Goal: Transaction & Acquisition: Purchase product/service

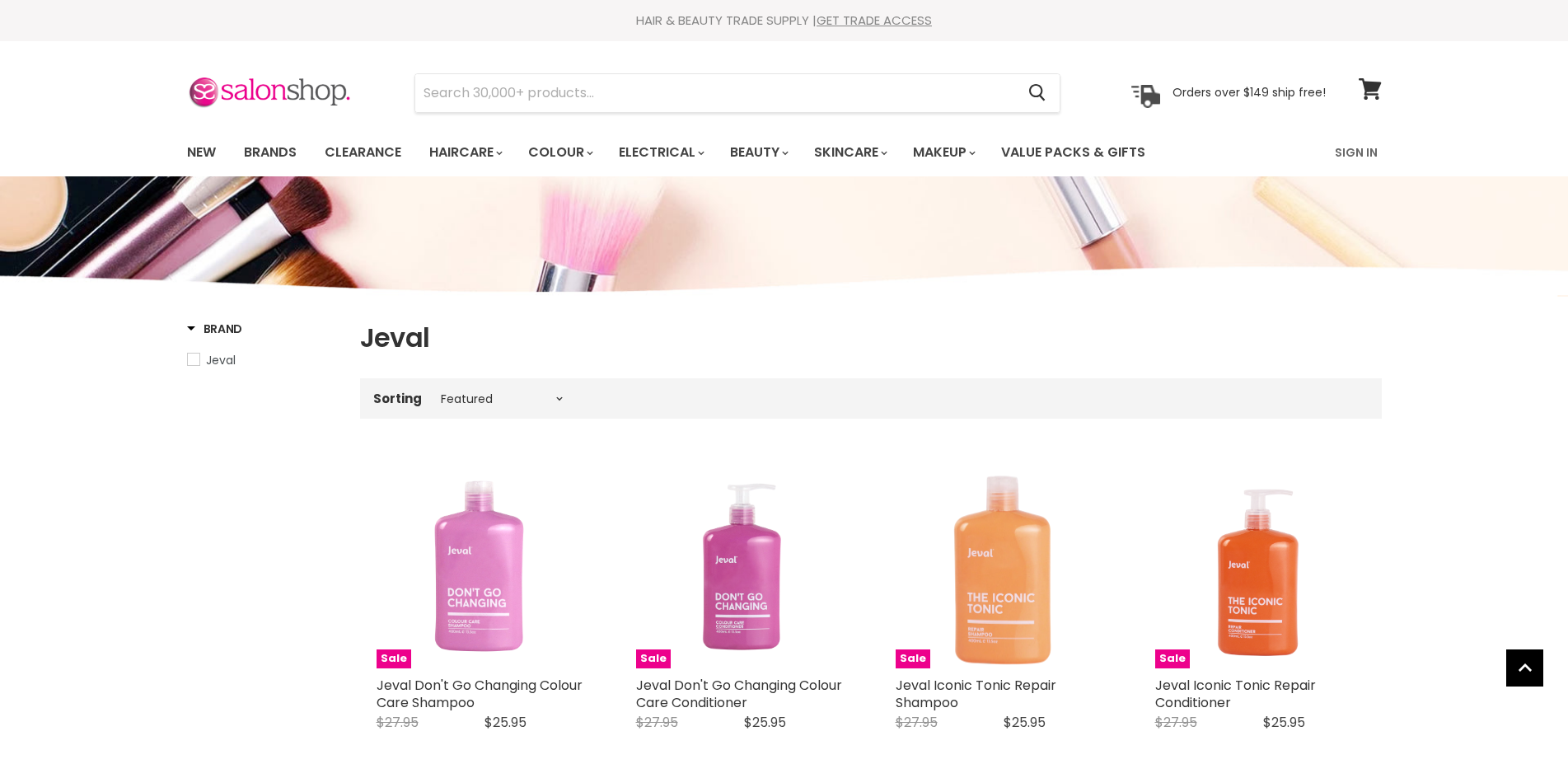
select select "manual"
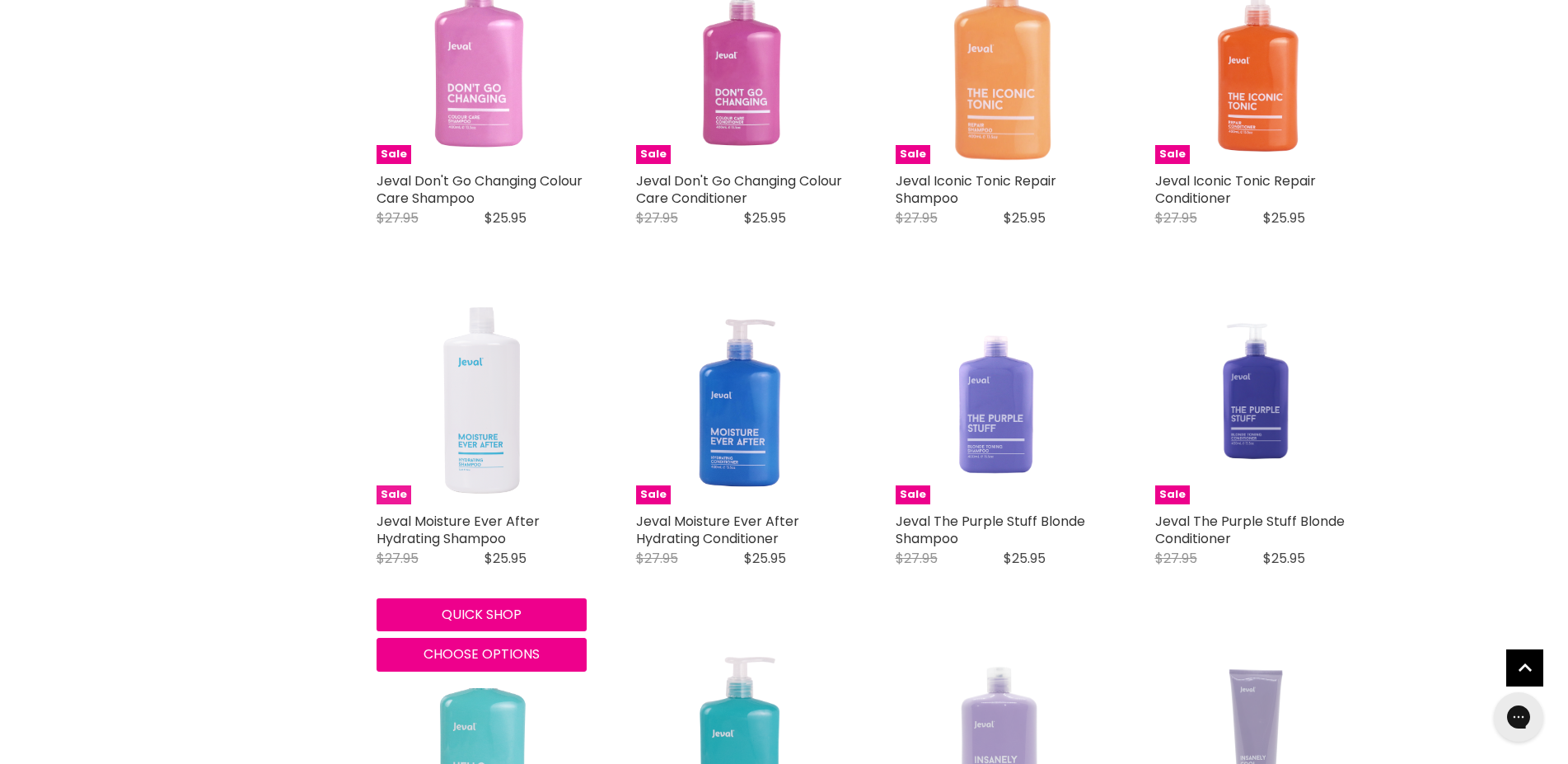
click at [467, 407] on img "Main content" at bounding box center [481, 399] width 110 height 210
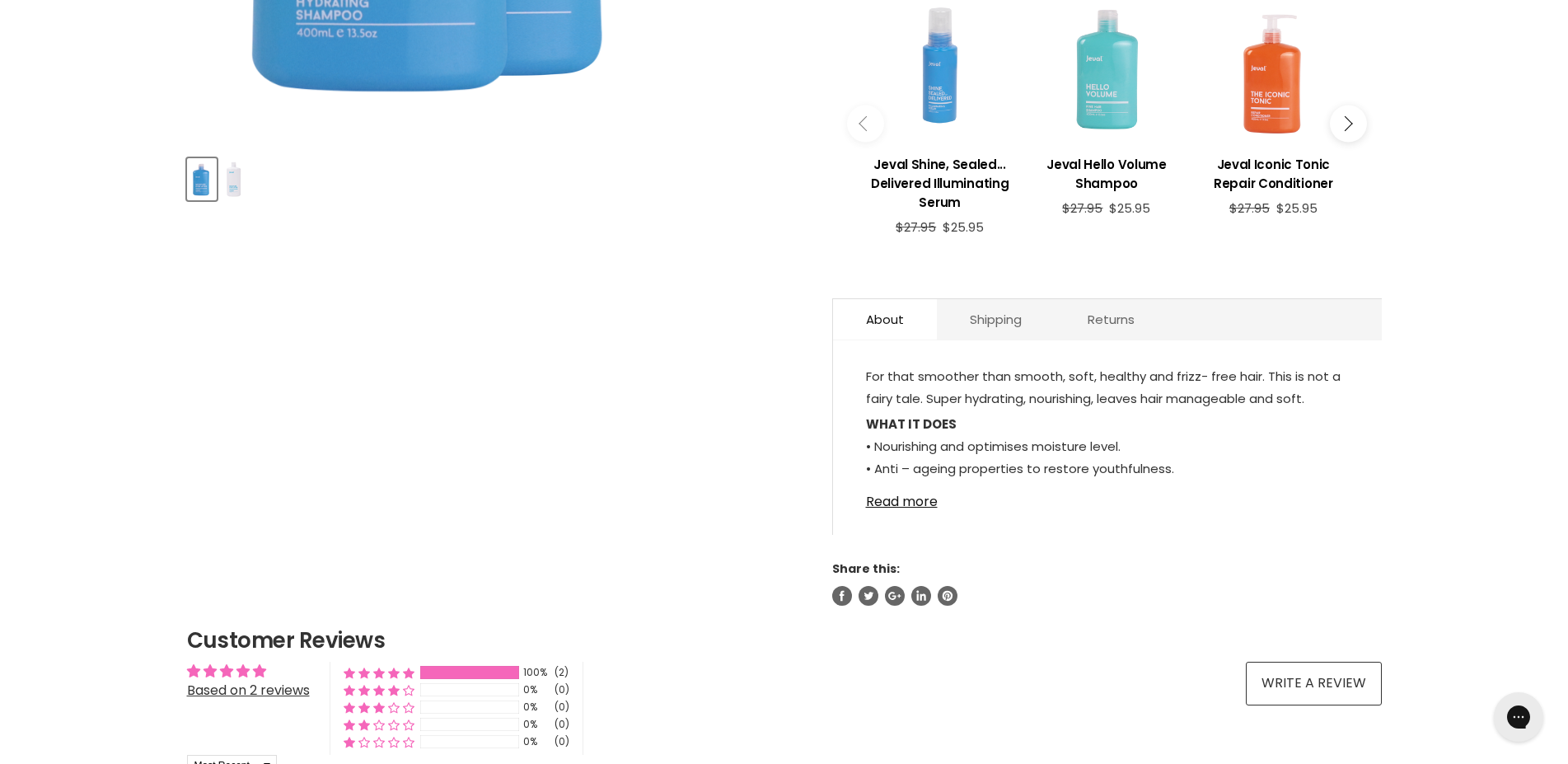
scroll to position [252, 0]
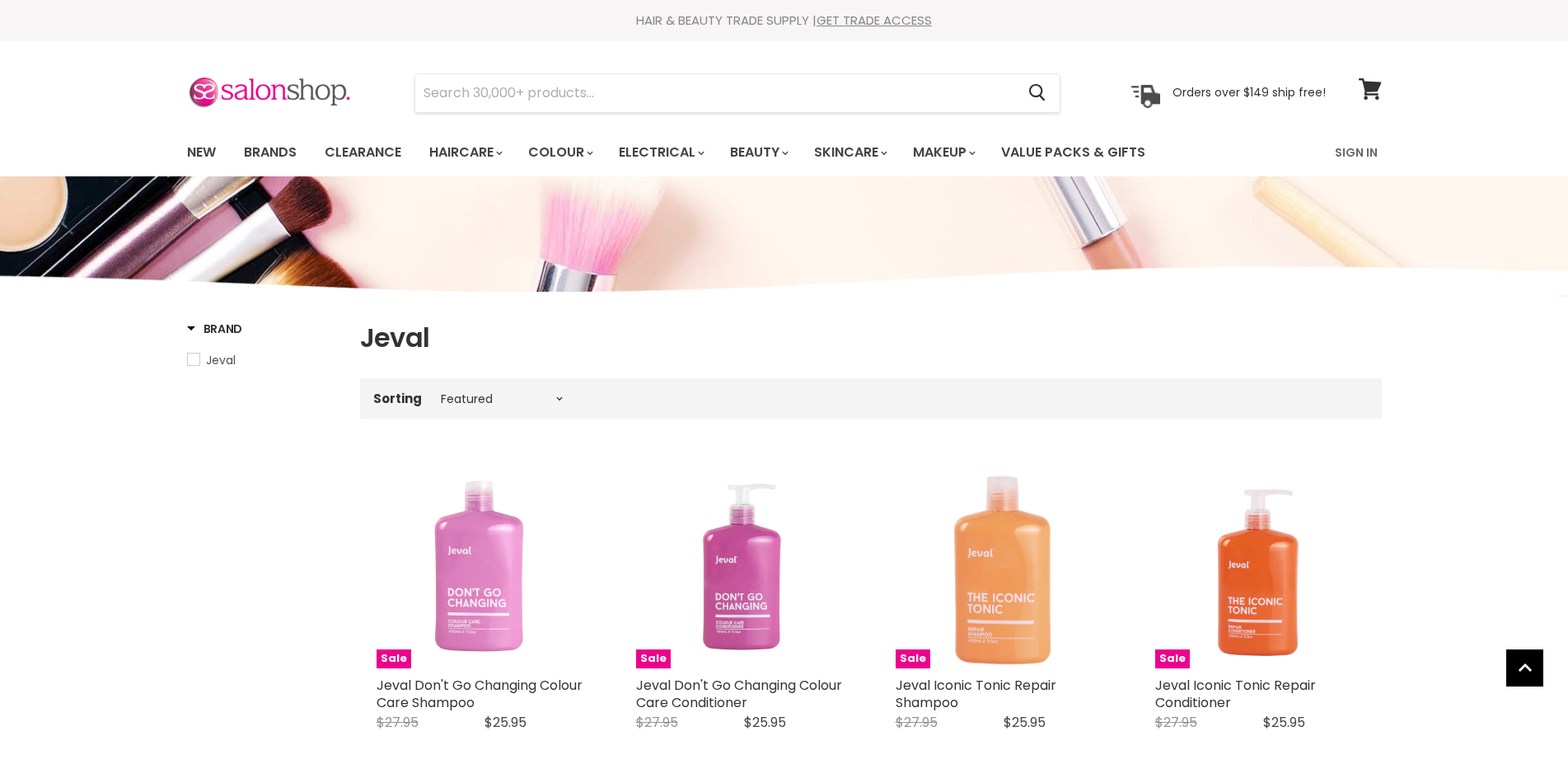
select select "manual"
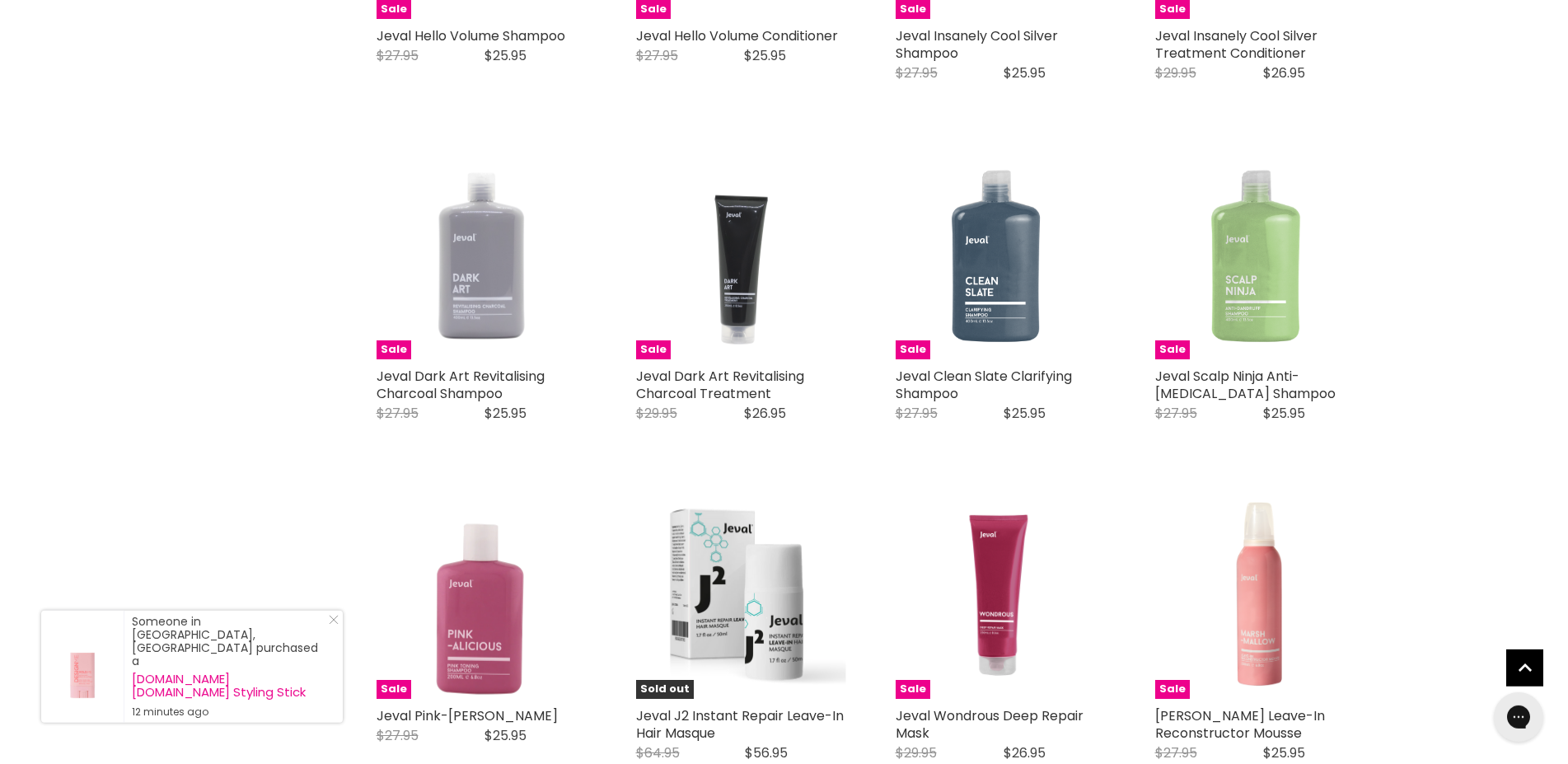
scroll to position [1538, 0]
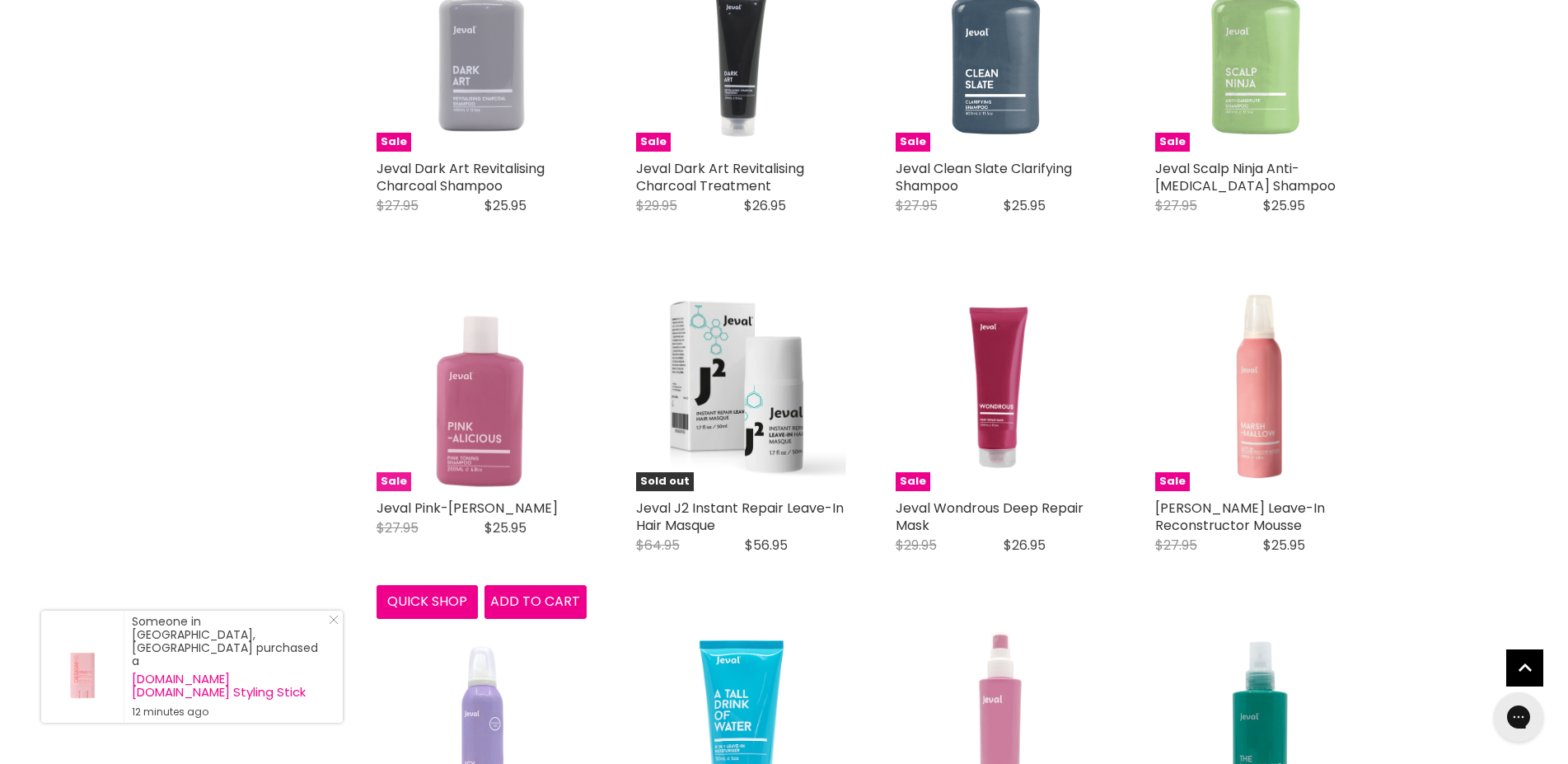
click at [477, 420] on img "Main content" at bounding box center [481, 386] width 210 height 210
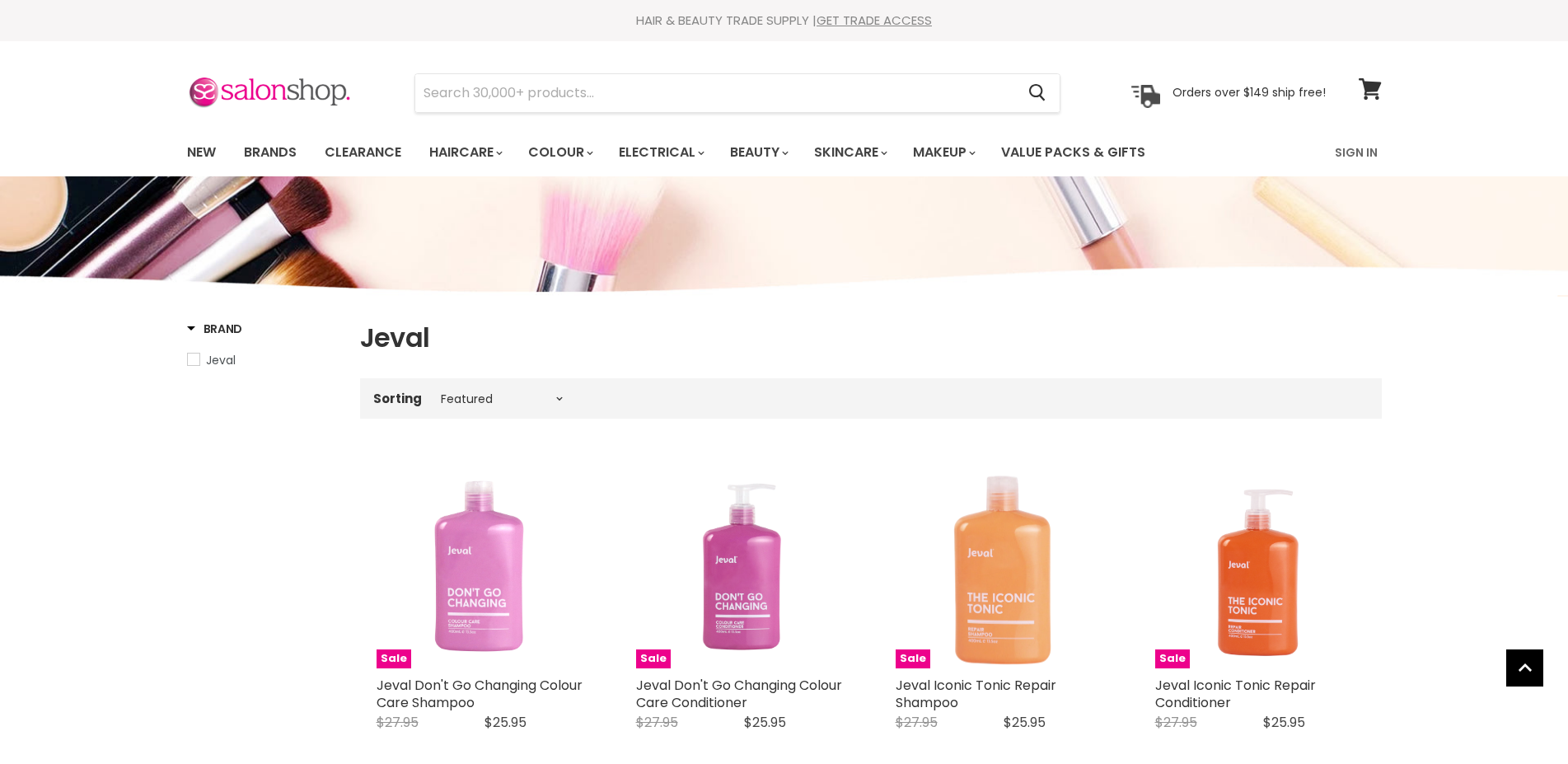
select select "manual"
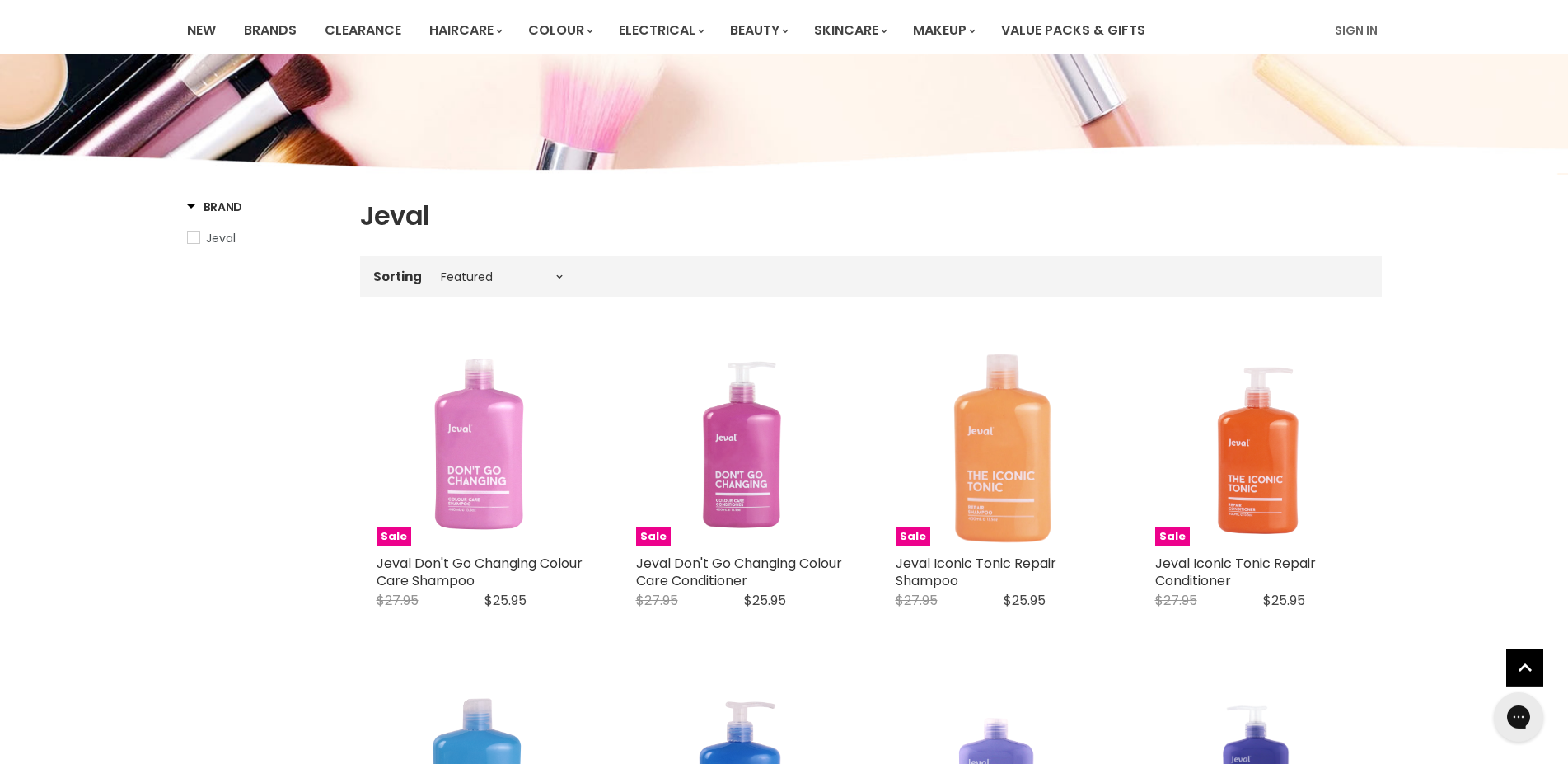
scroll to position [121, 0]
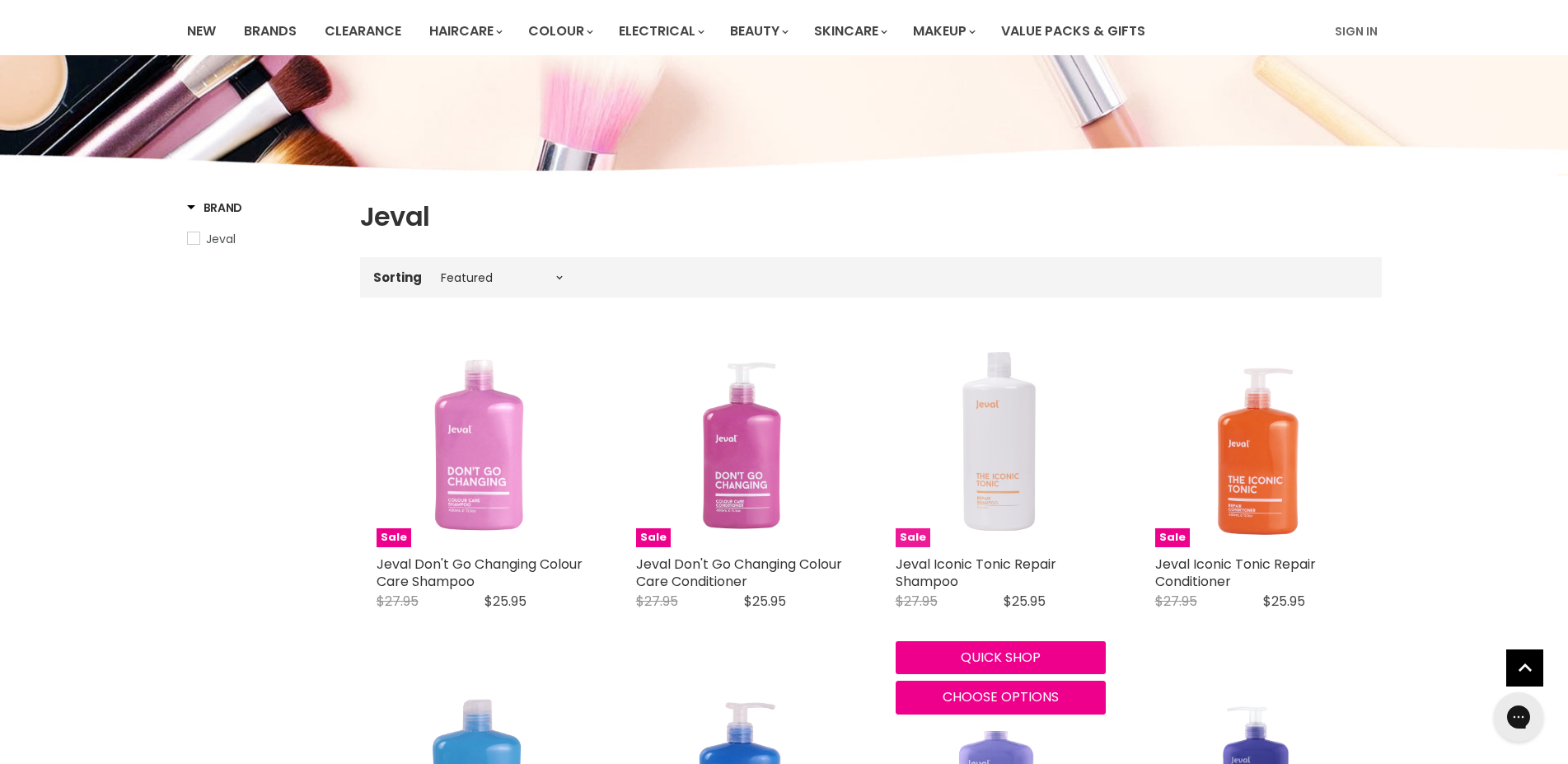
click at [982, 427] on img "Main content" at bounding box center [1000, 442] width 118 height 210
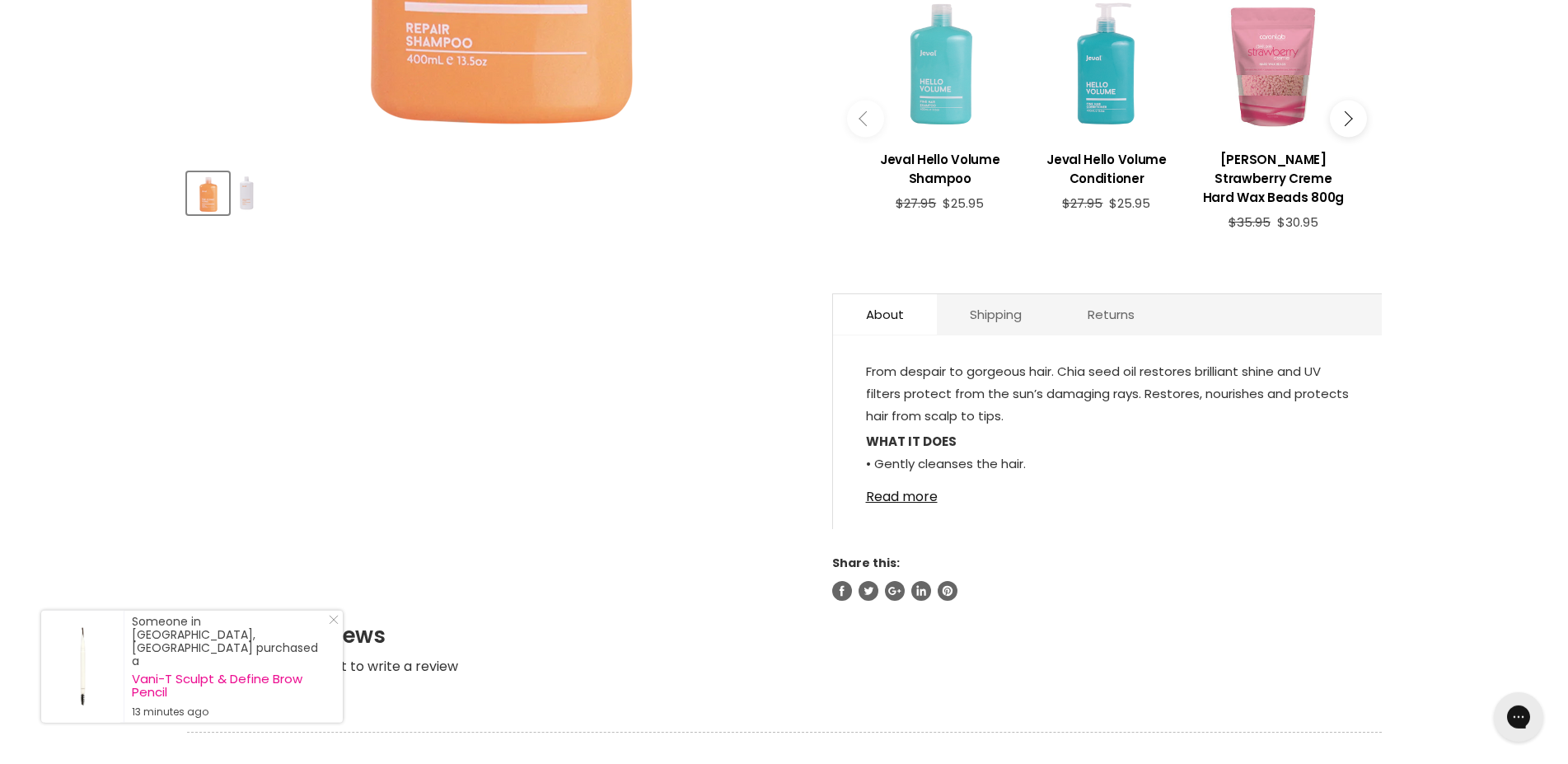
scroll to position [672, 0]
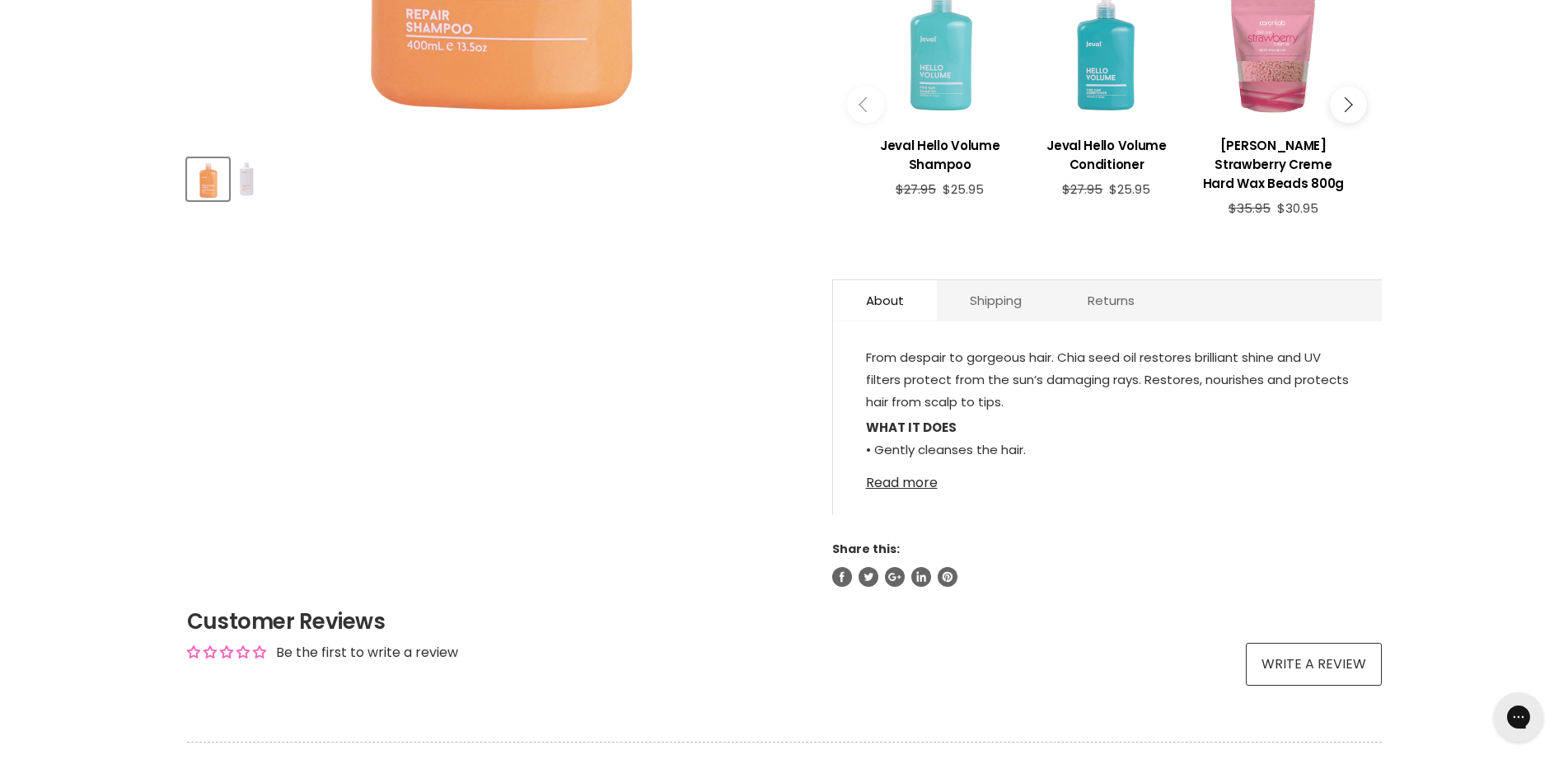
click at [886, 483] on link "Read more" at bounding box center [1108, 477] width 483 height 24
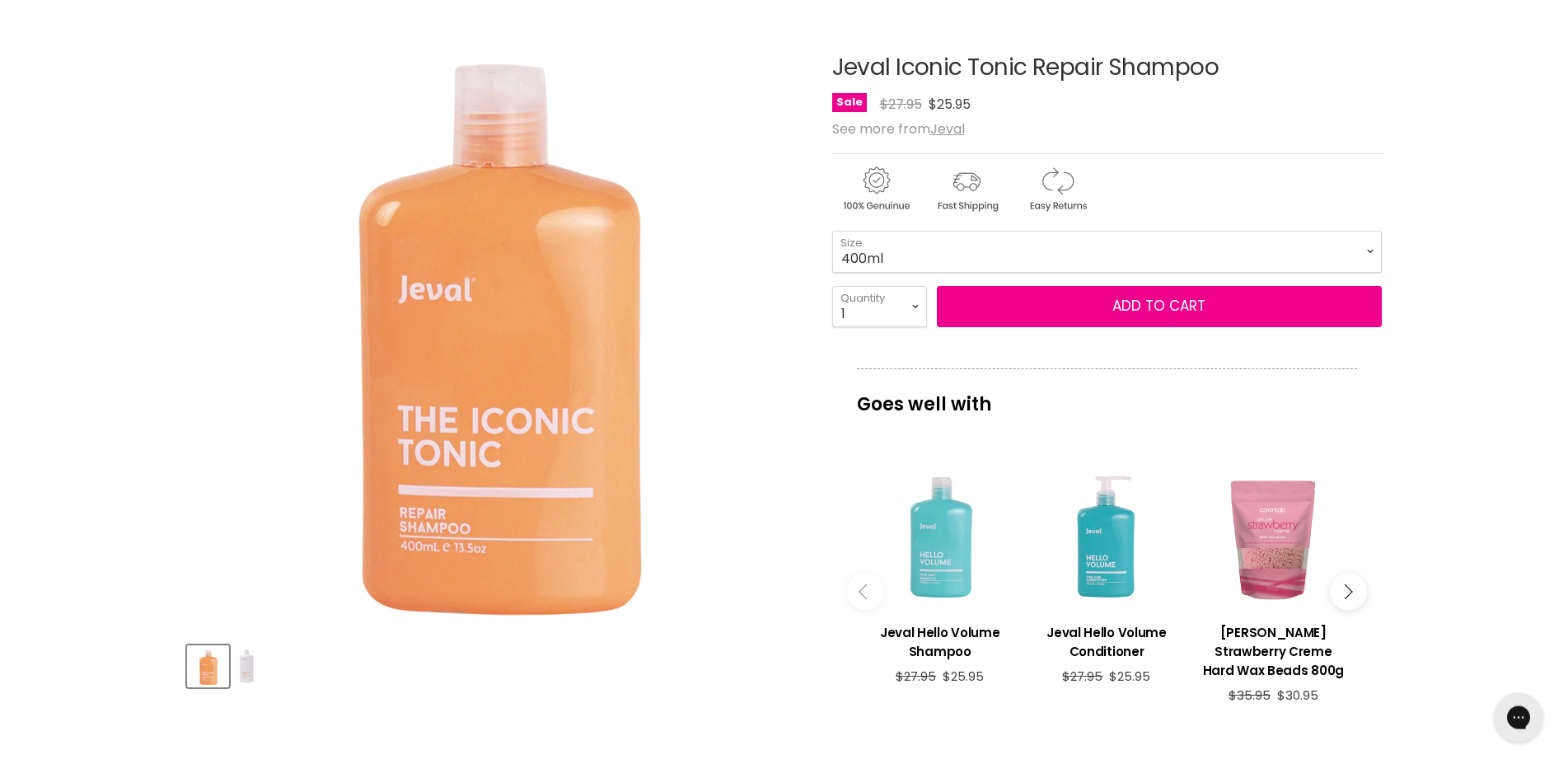
scroll to position [168, 0]
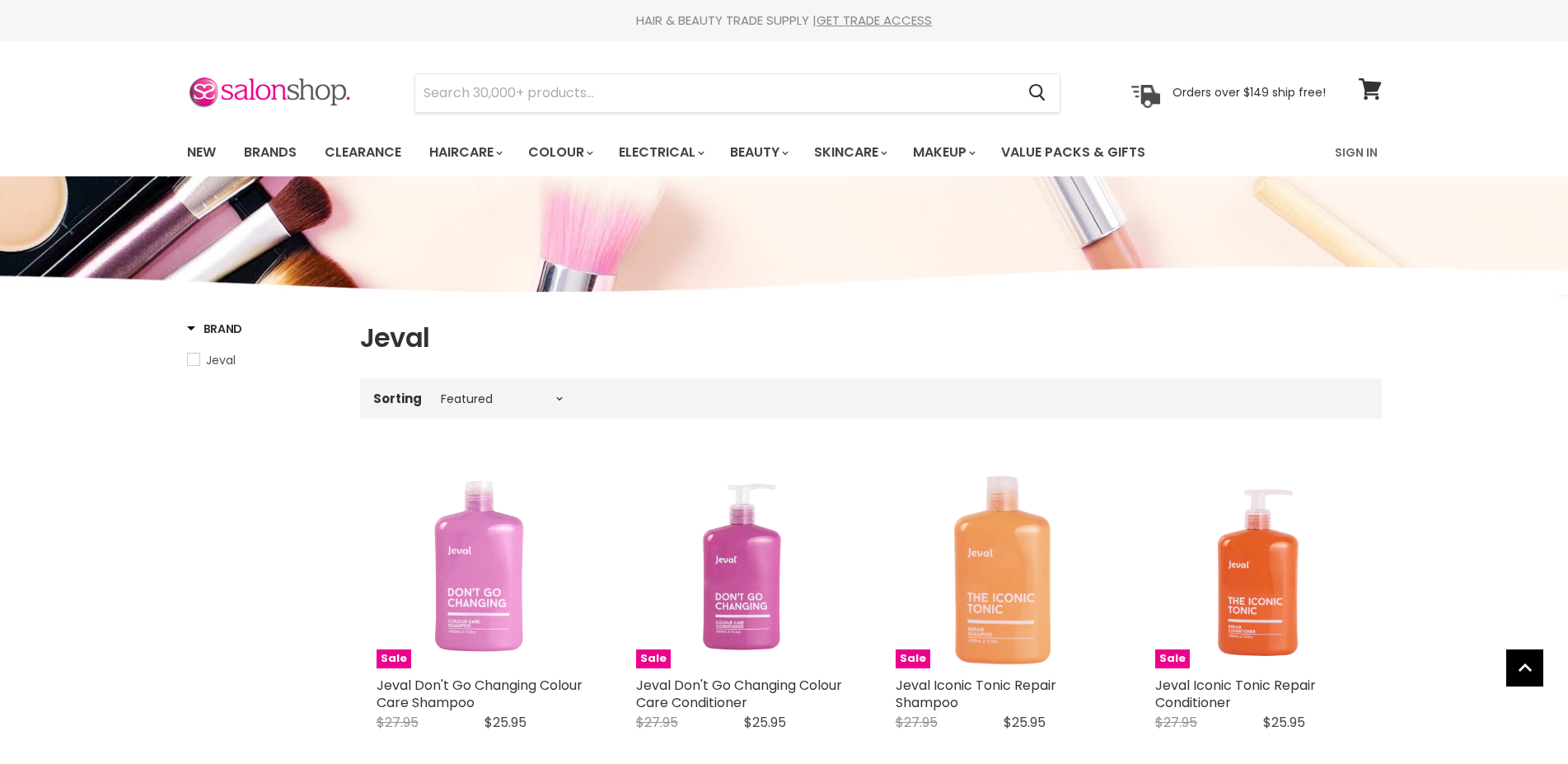
select select "manual"
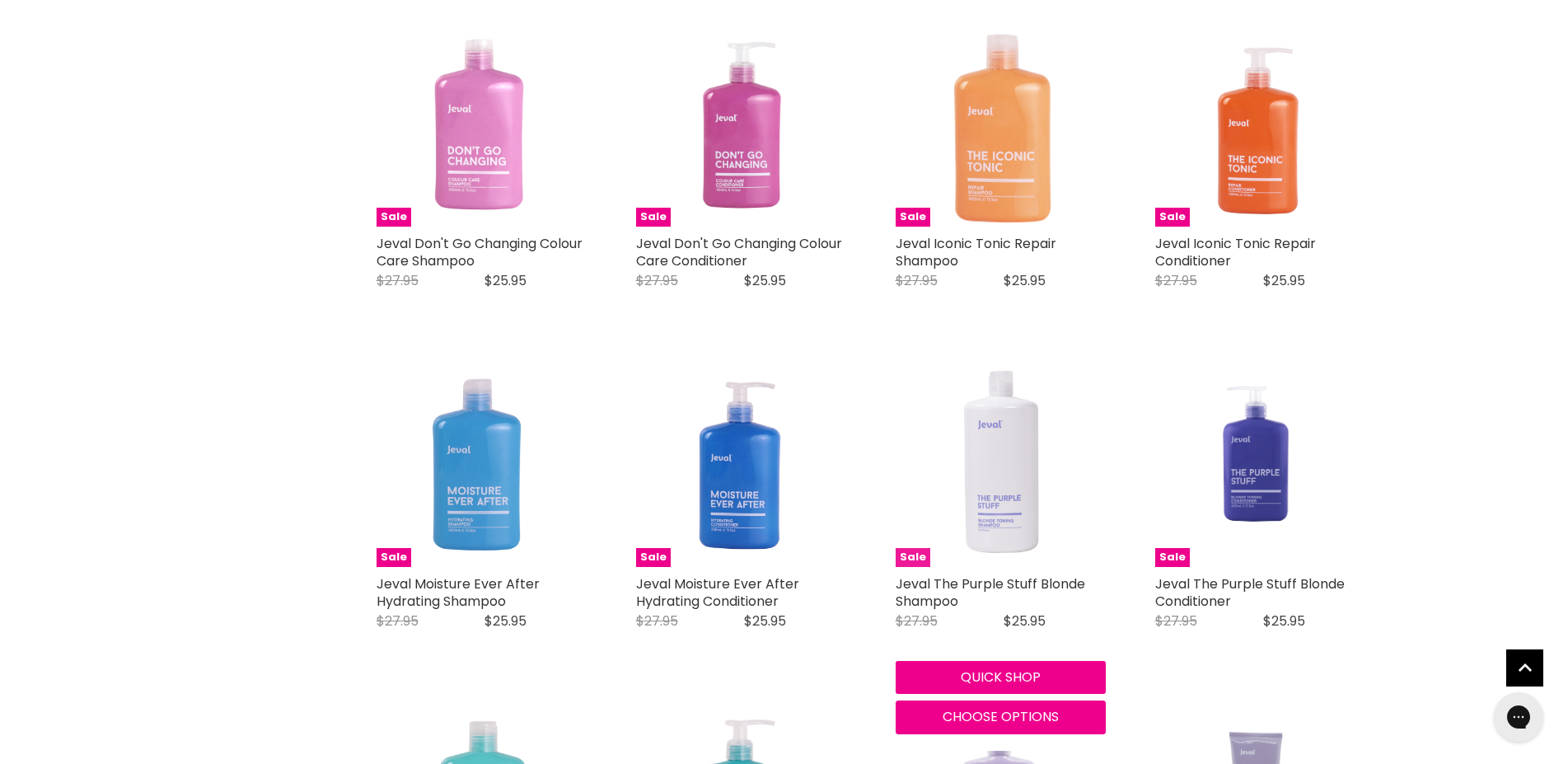
click at [1023, 466] on img "Main content" at bounding box center [1001, 462] width 119 height 210
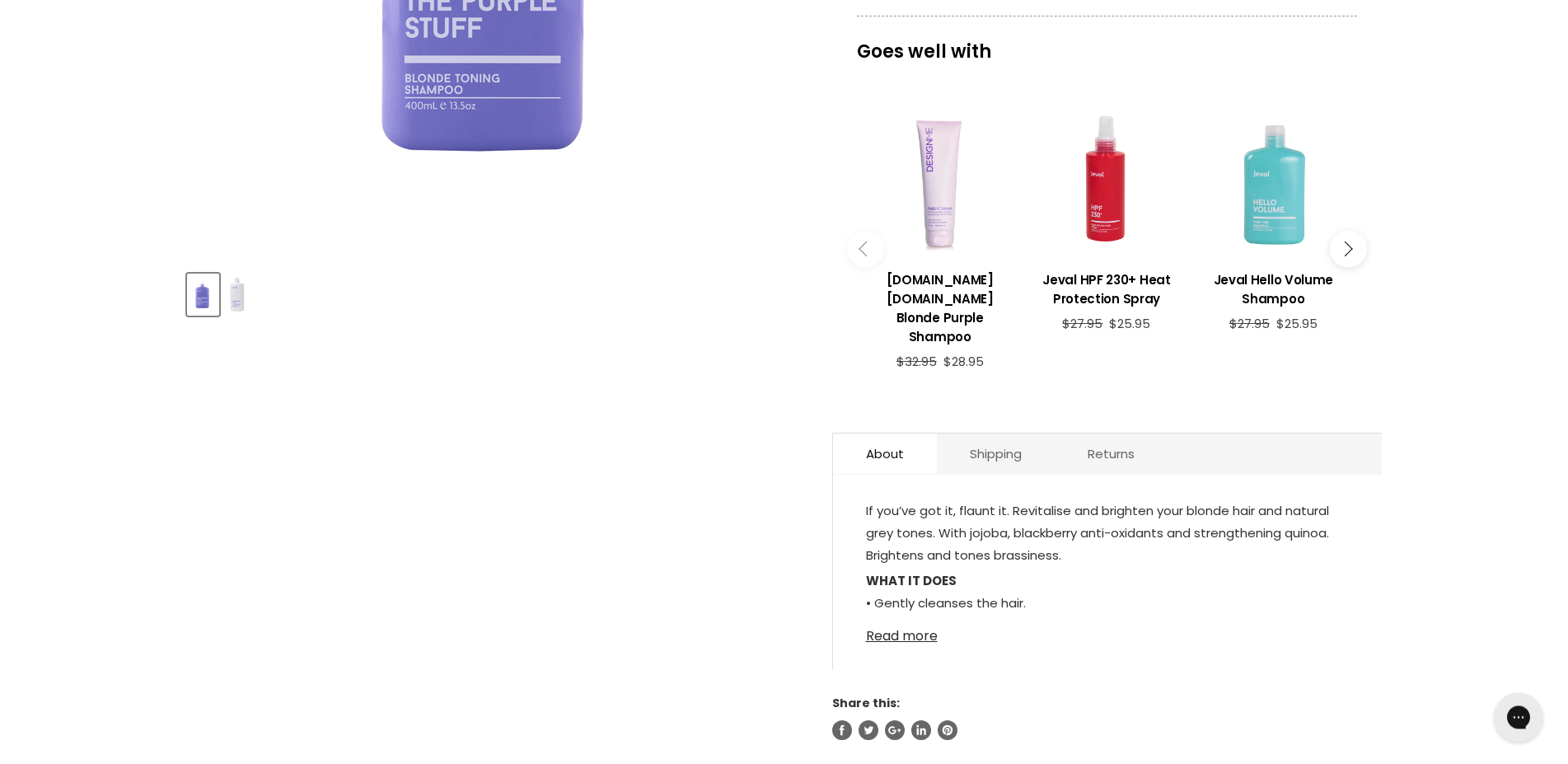
scroll to position [588, 0]
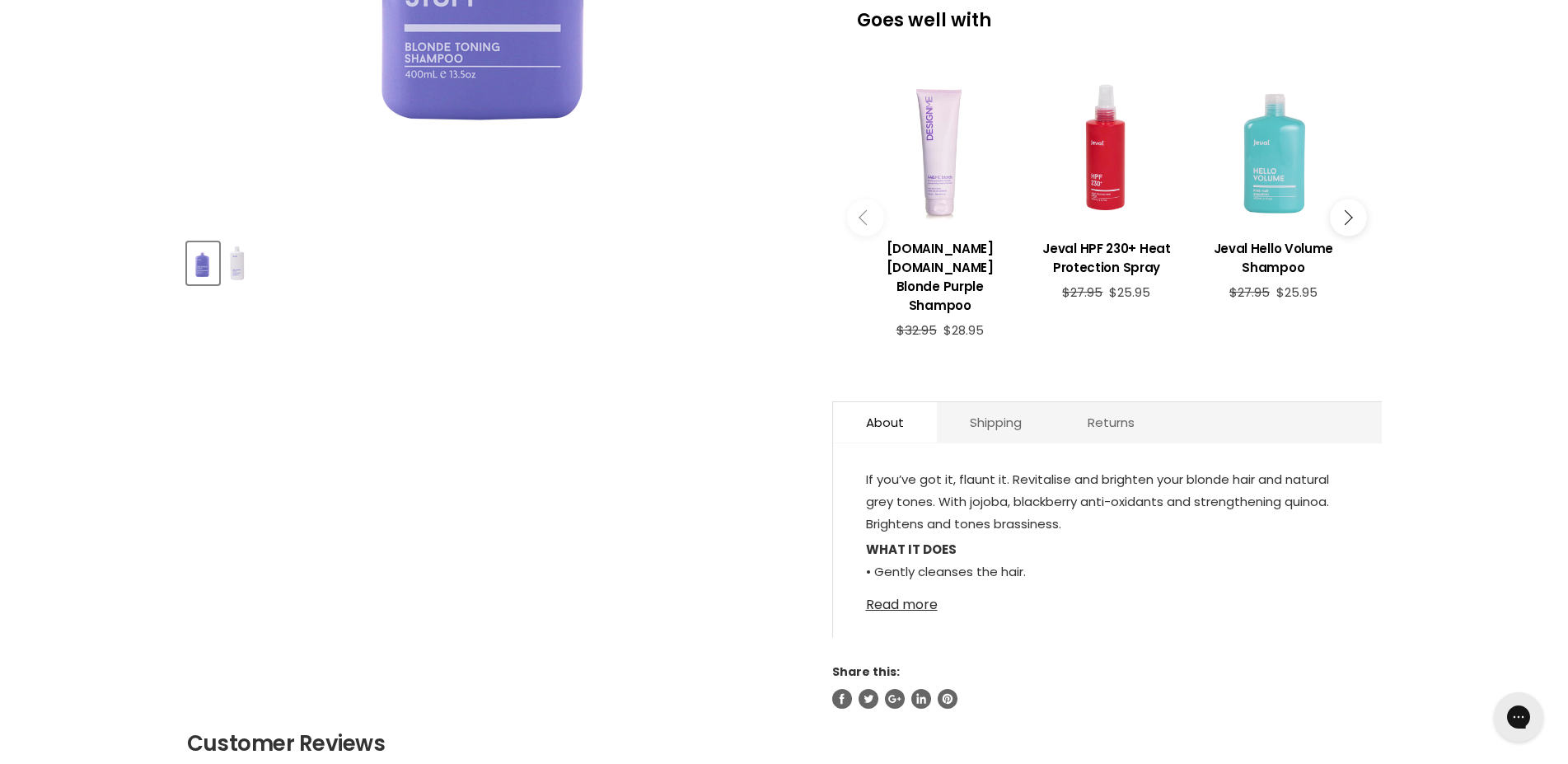
click at [918, 589] on link "Read more" at bounding box center [1108, 599] width 483 height 24
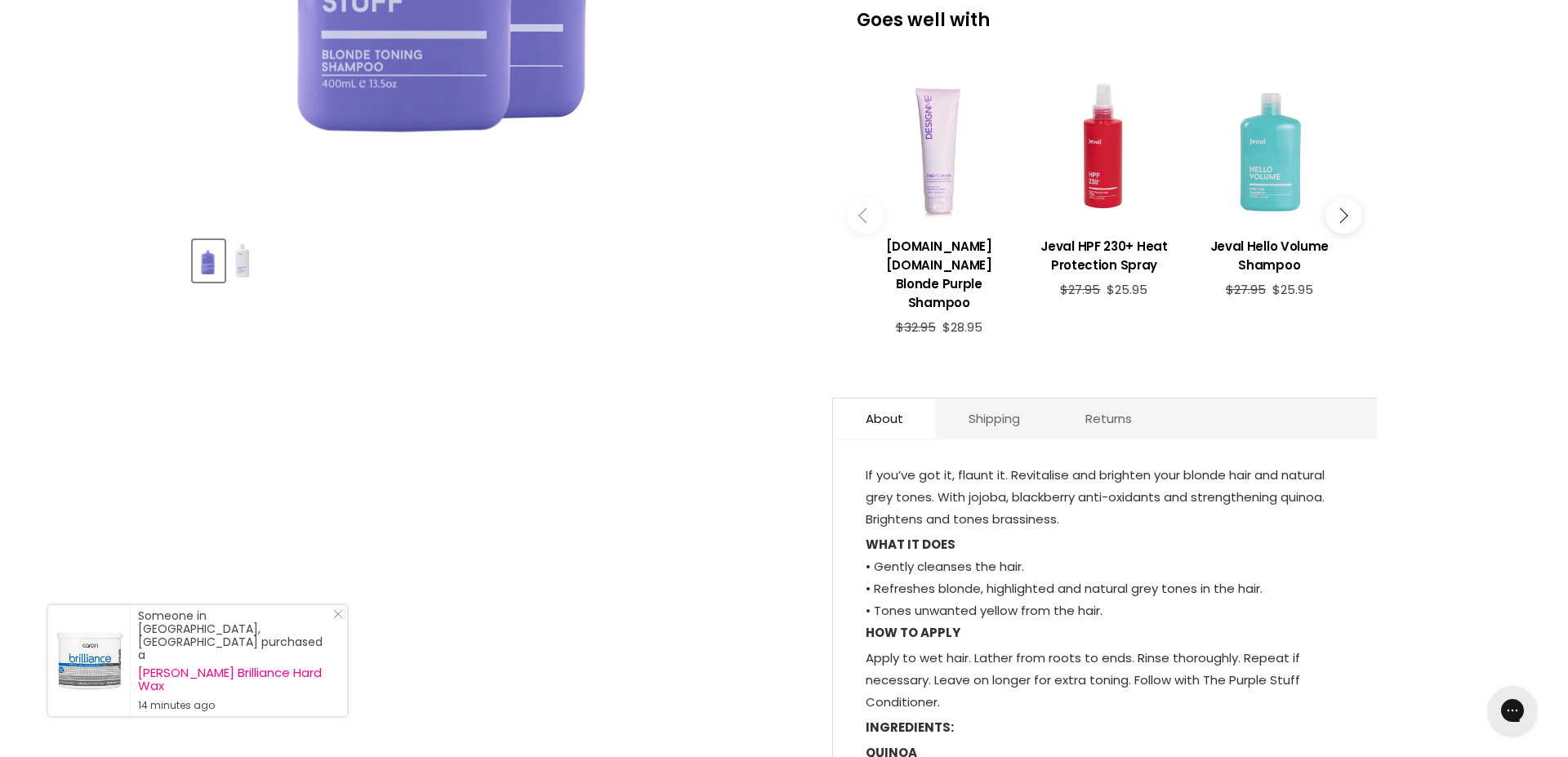
scroll to position [321, 0]
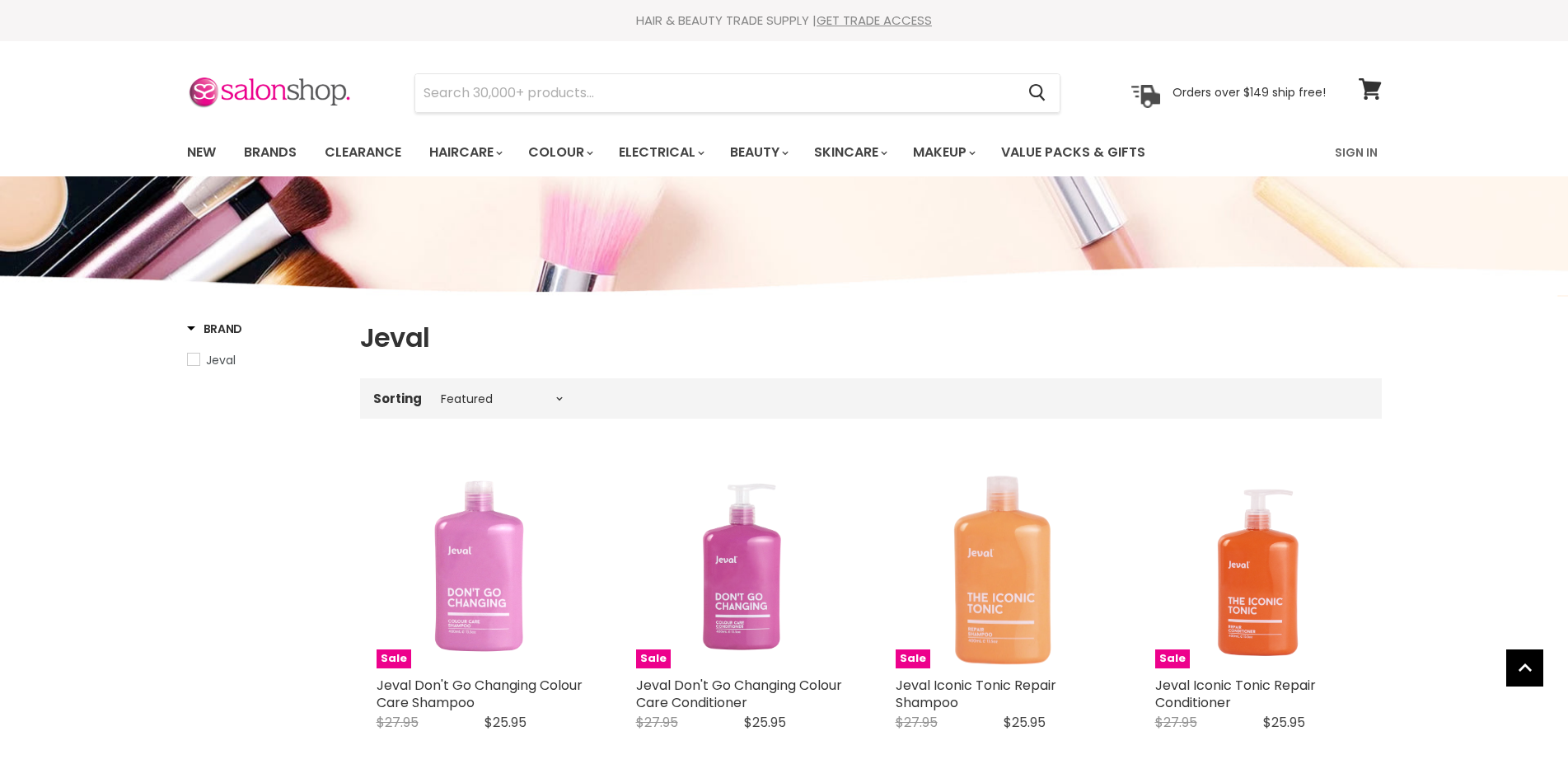
select select "manual"
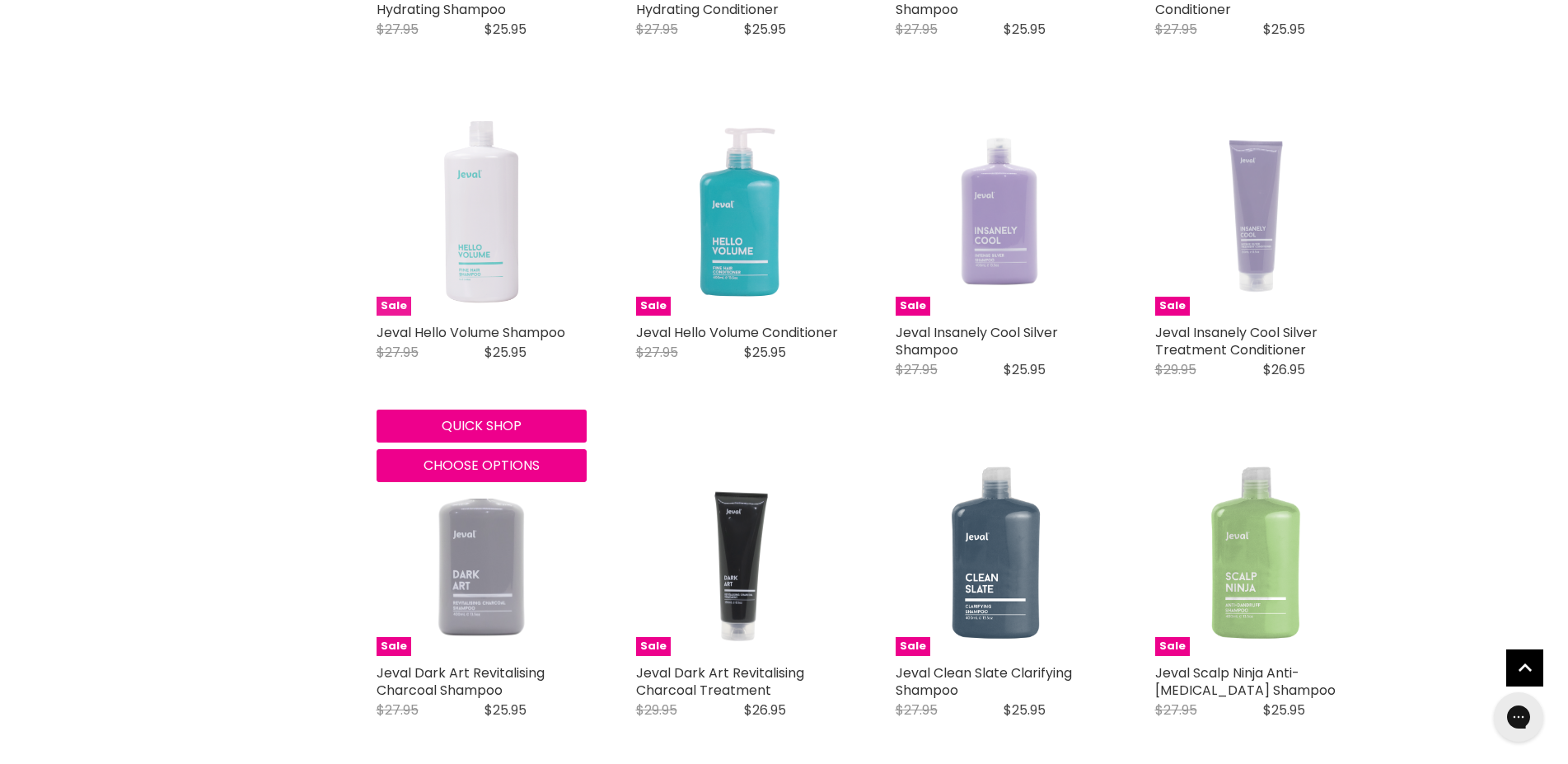
click at [492, 256] on img "Main content" at bounding box center [481, 211] width 116 height 210
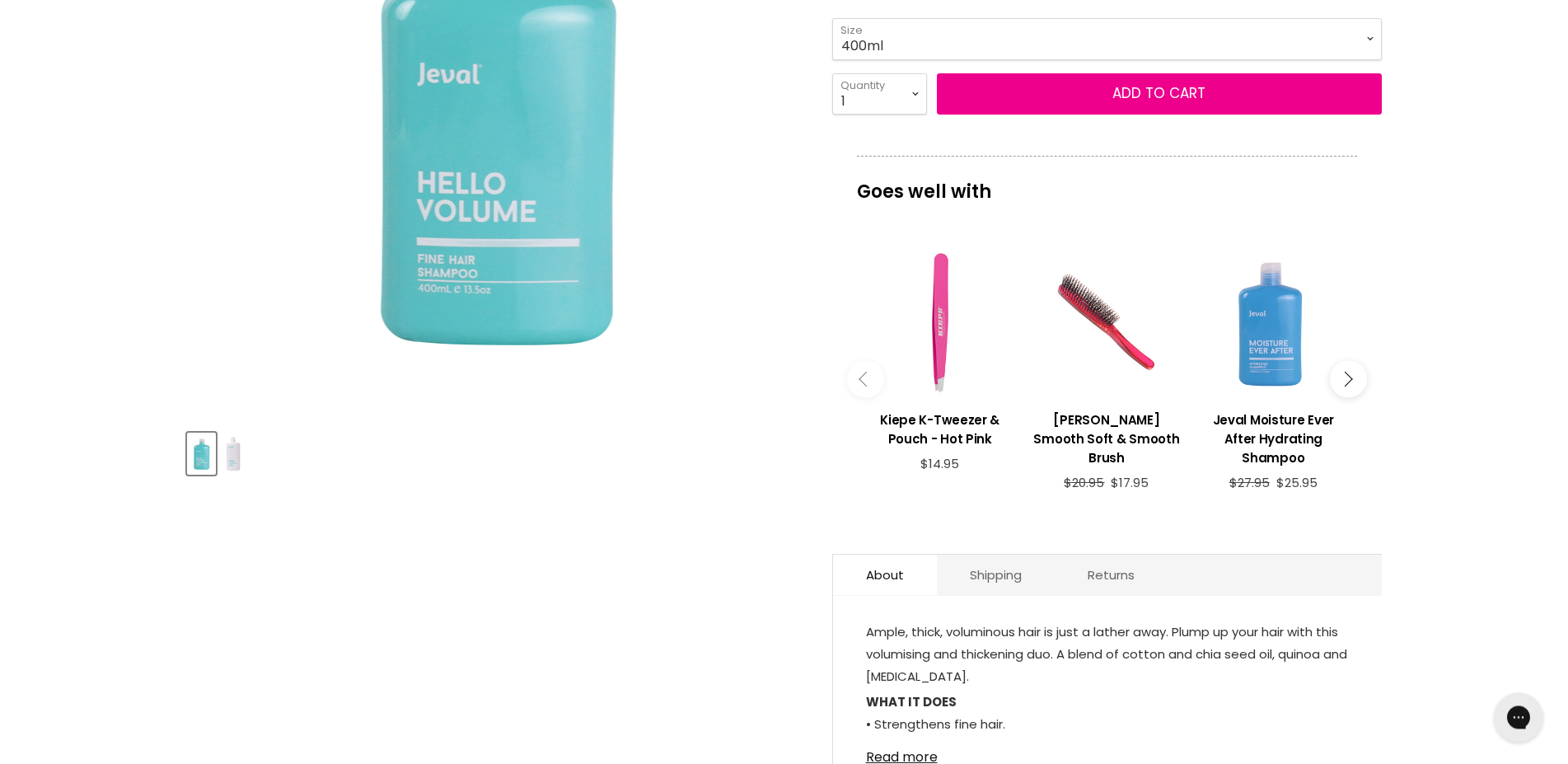
scroll to position [504, 0]
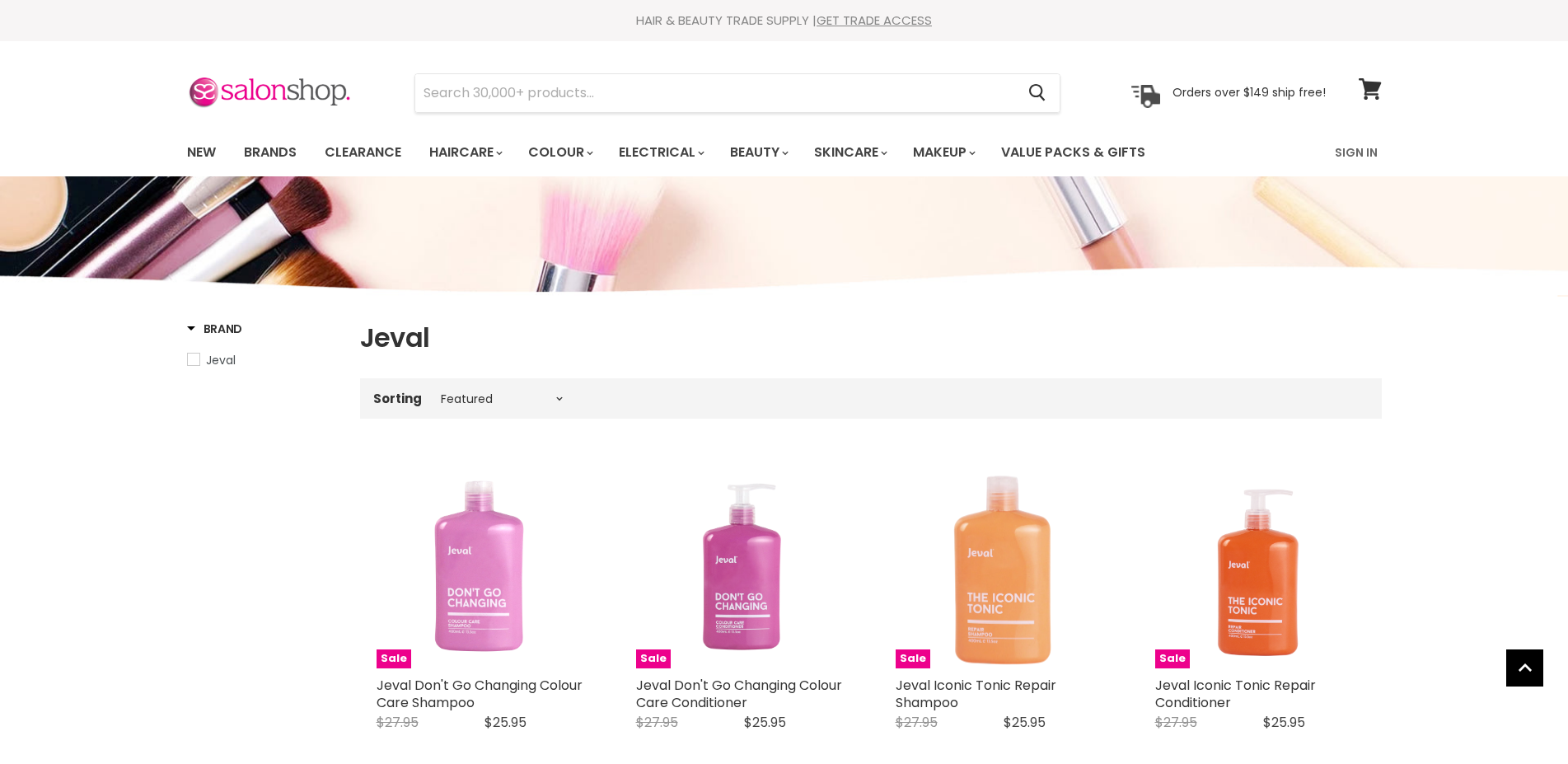
select select "manual"
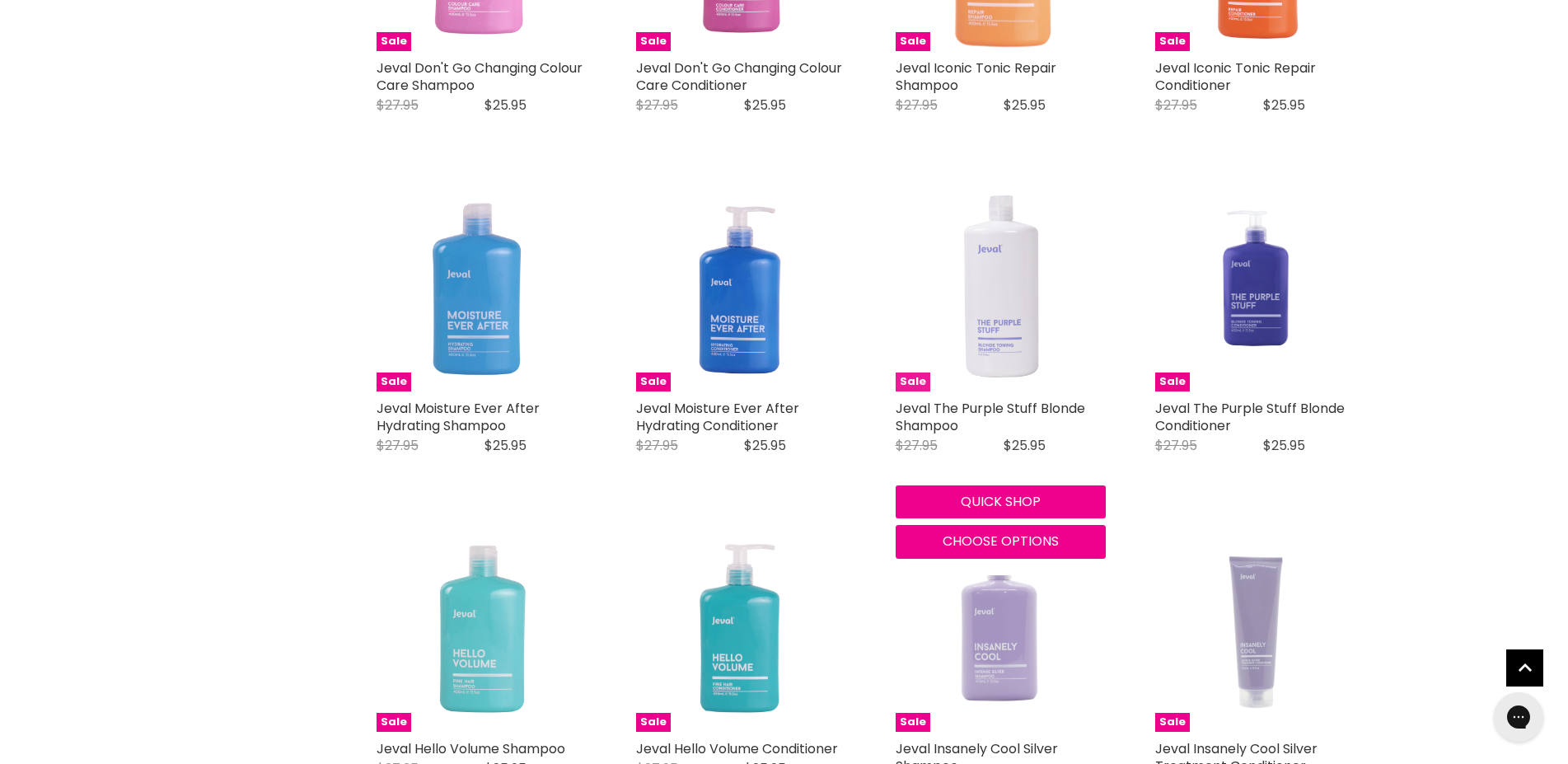
scroll to position [365, 0]
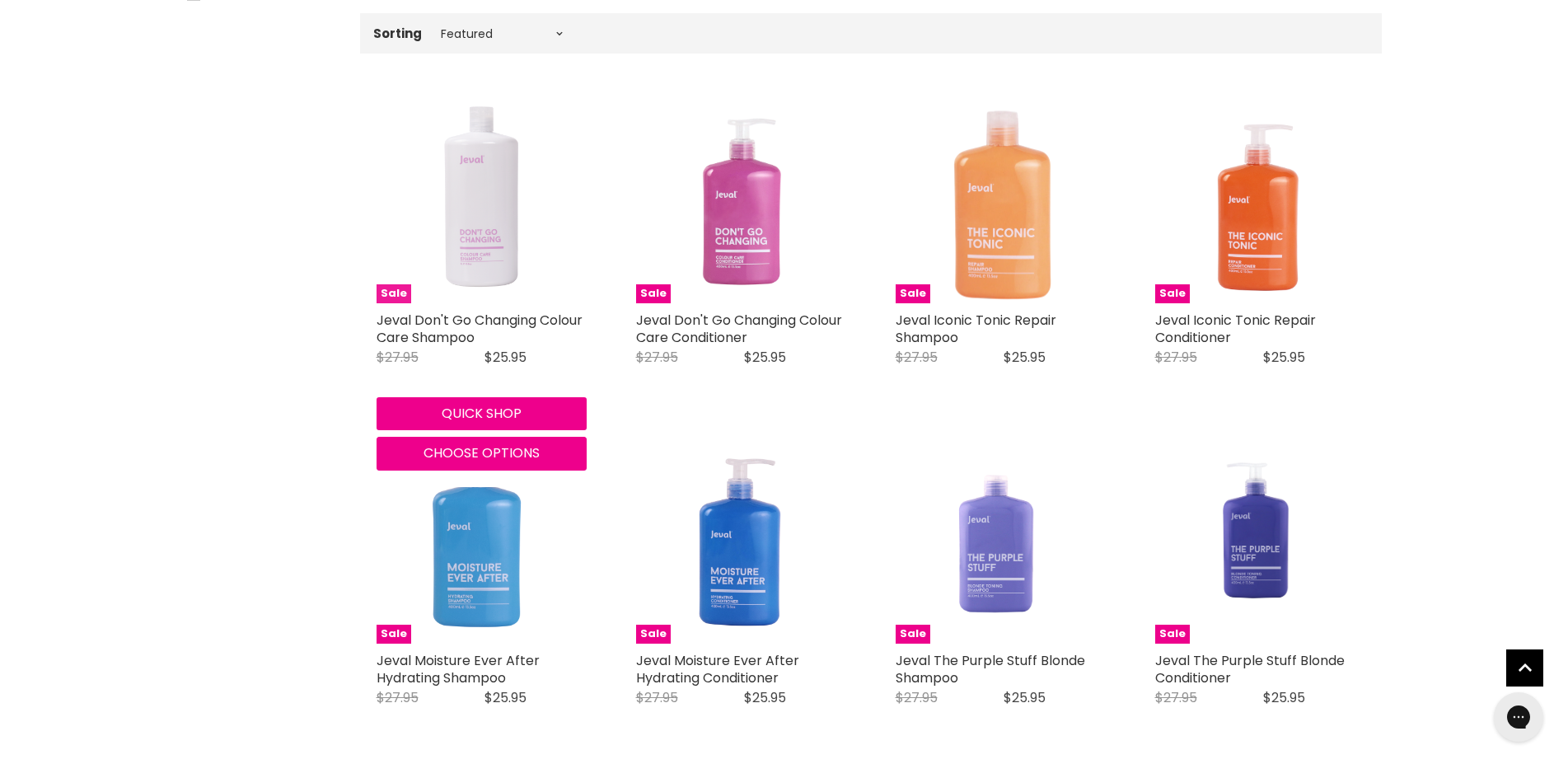
click at [487, 215] on img "Main content" at bounding box center [481, 198] width 117 height 210
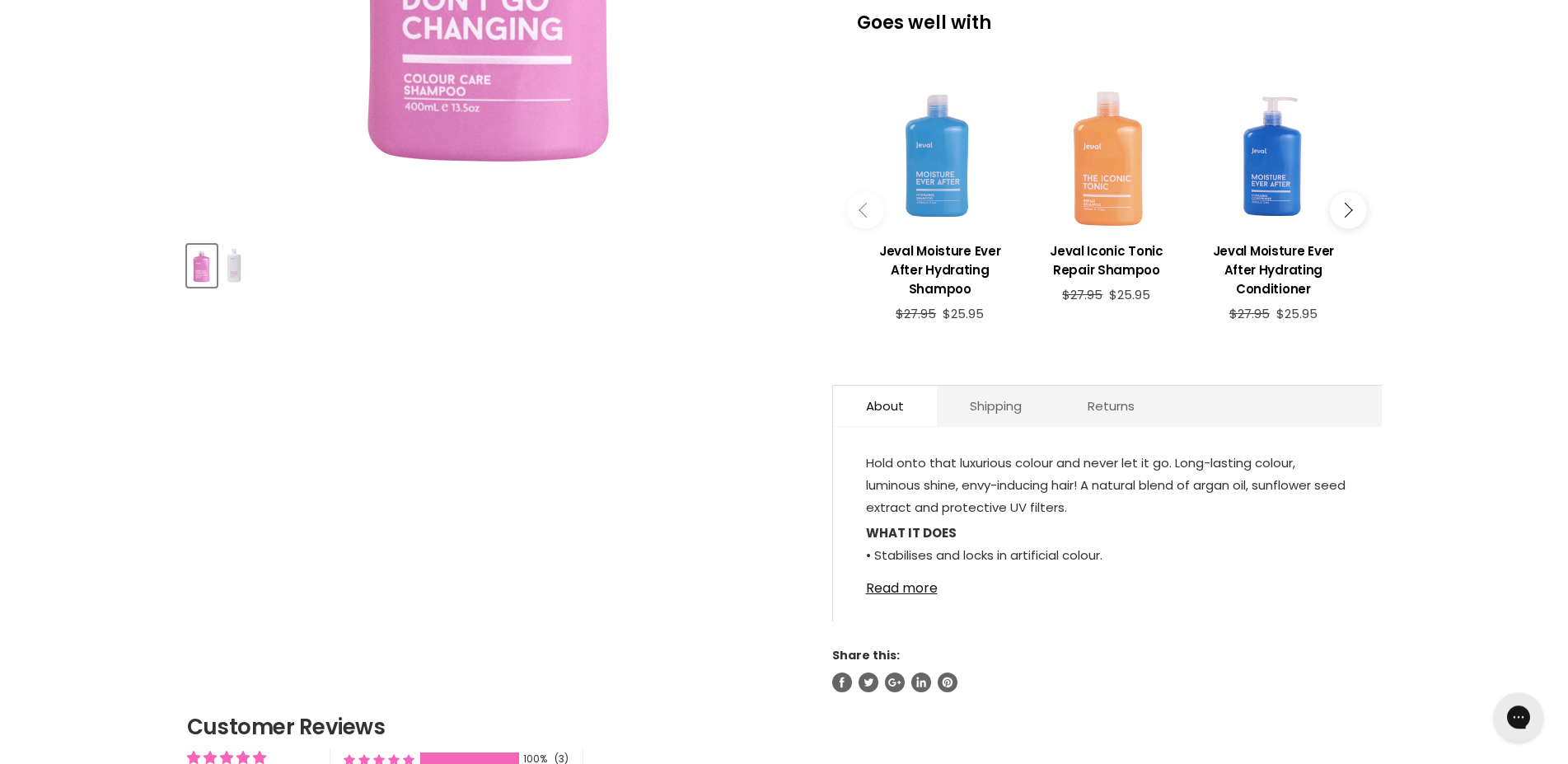
scroll to position [588, 0]
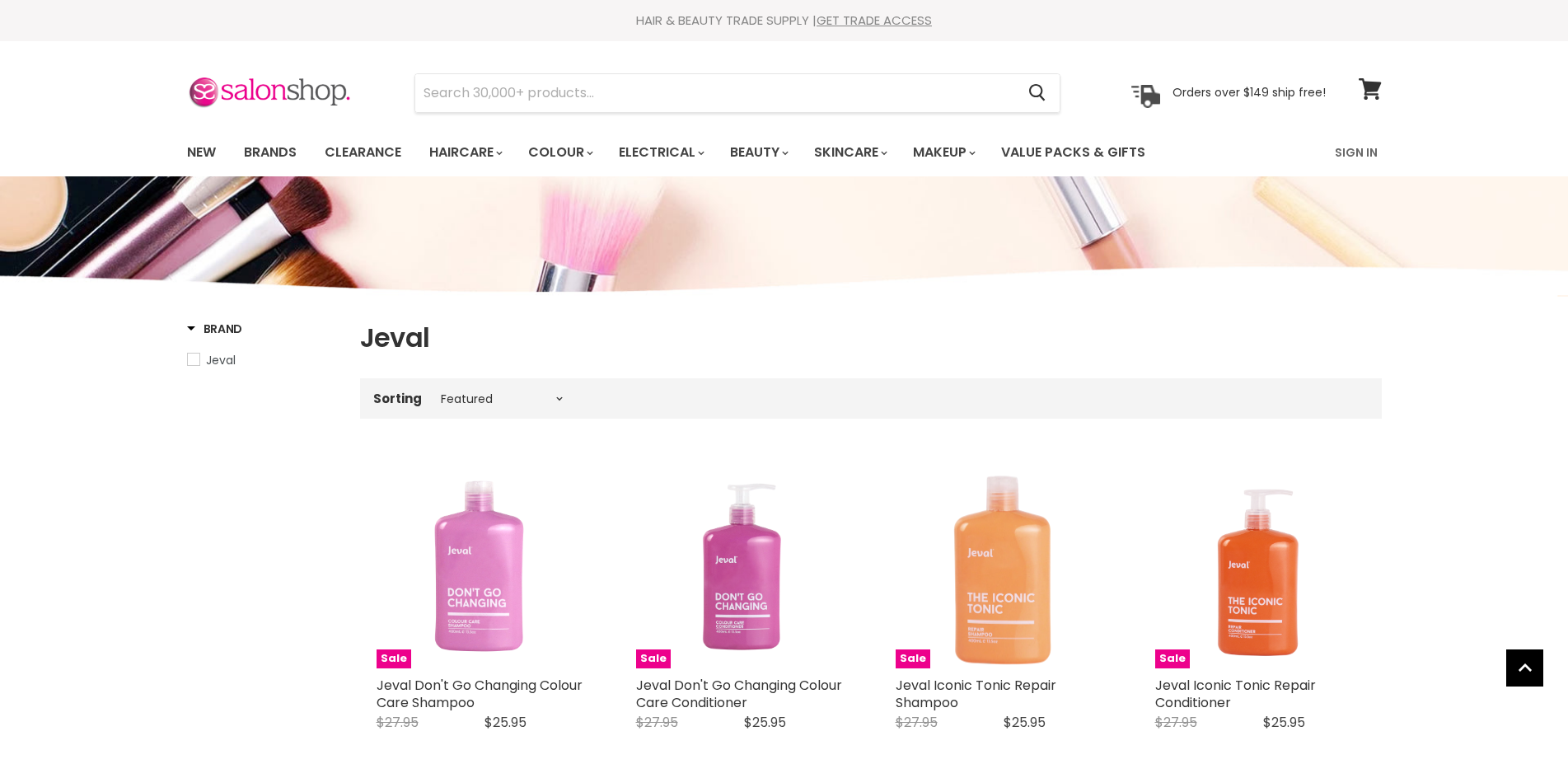
select select "manual"
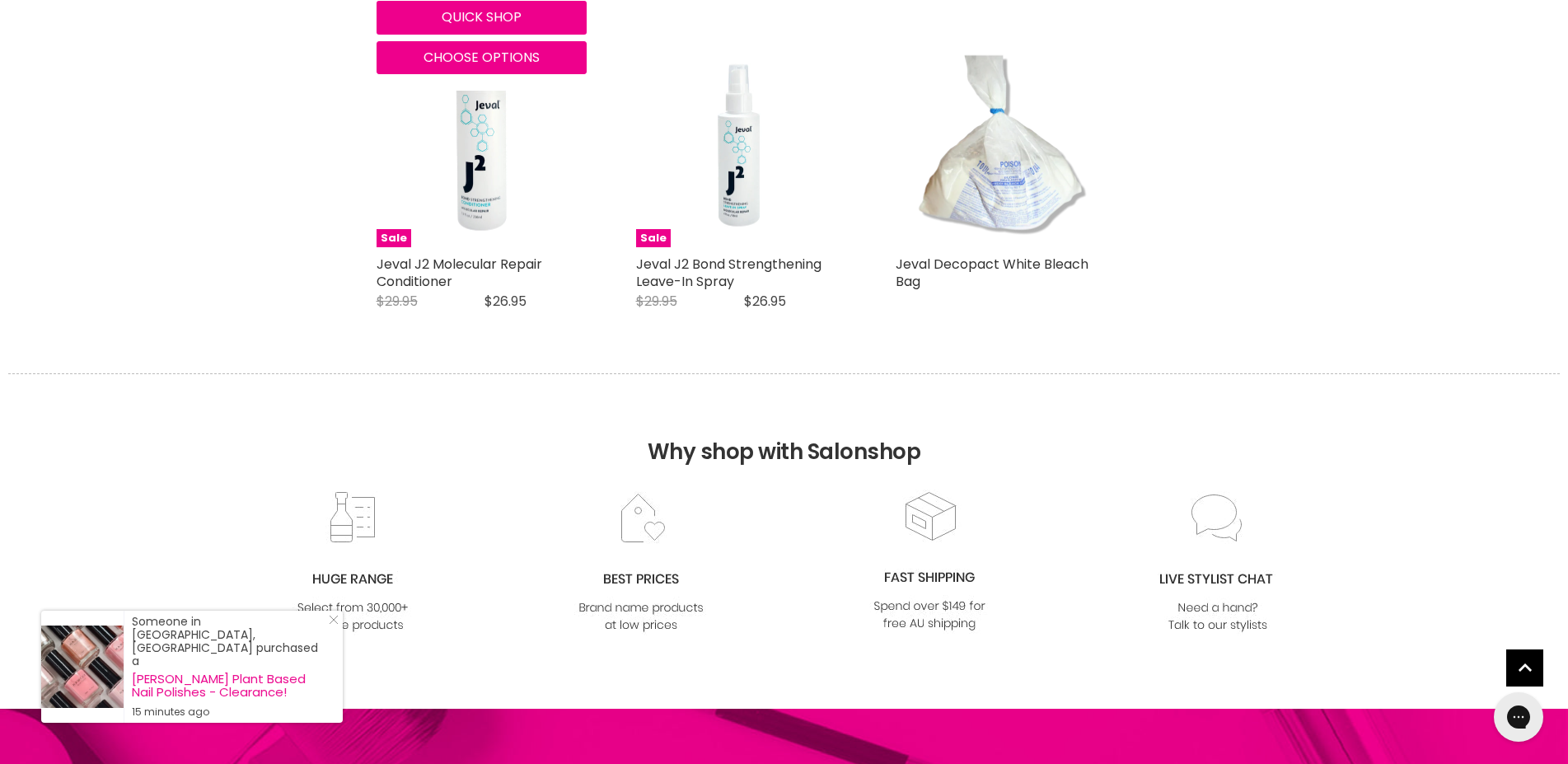
scroll to position [3805, 0]
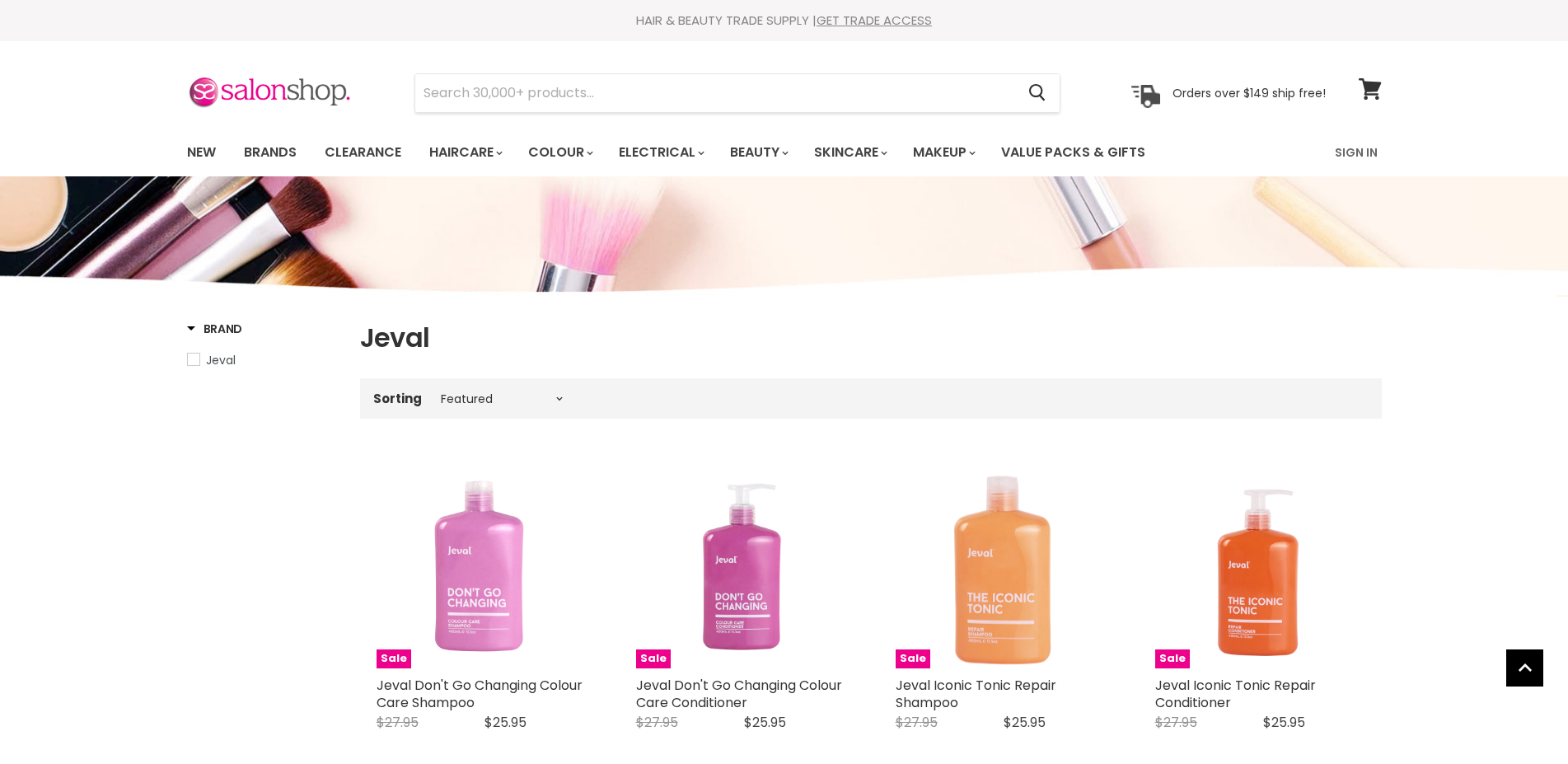
select select "manual"
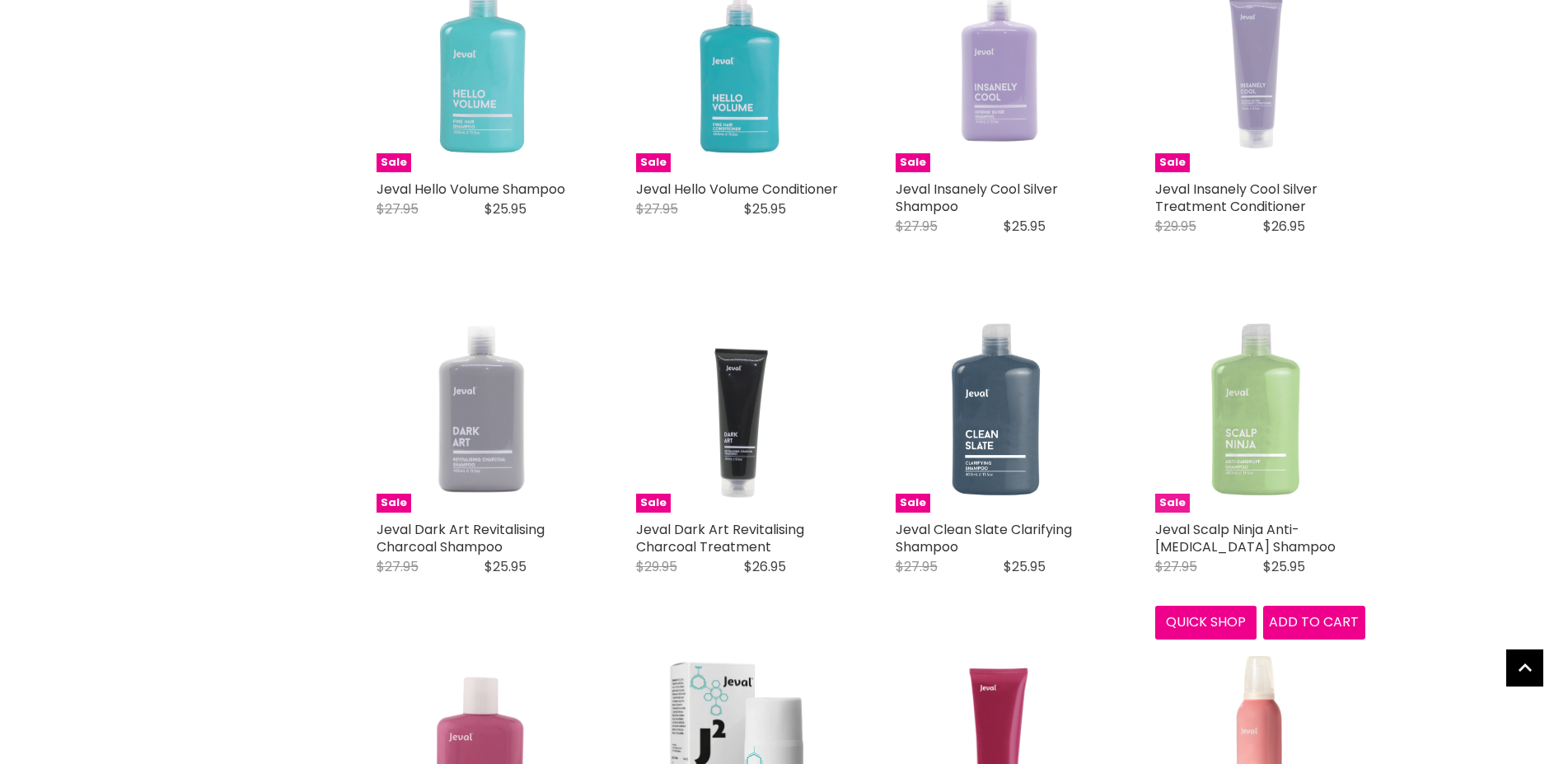
click at [1244, 418] on img "Main content" at bounding box center [1260, 408] width 142 height 210
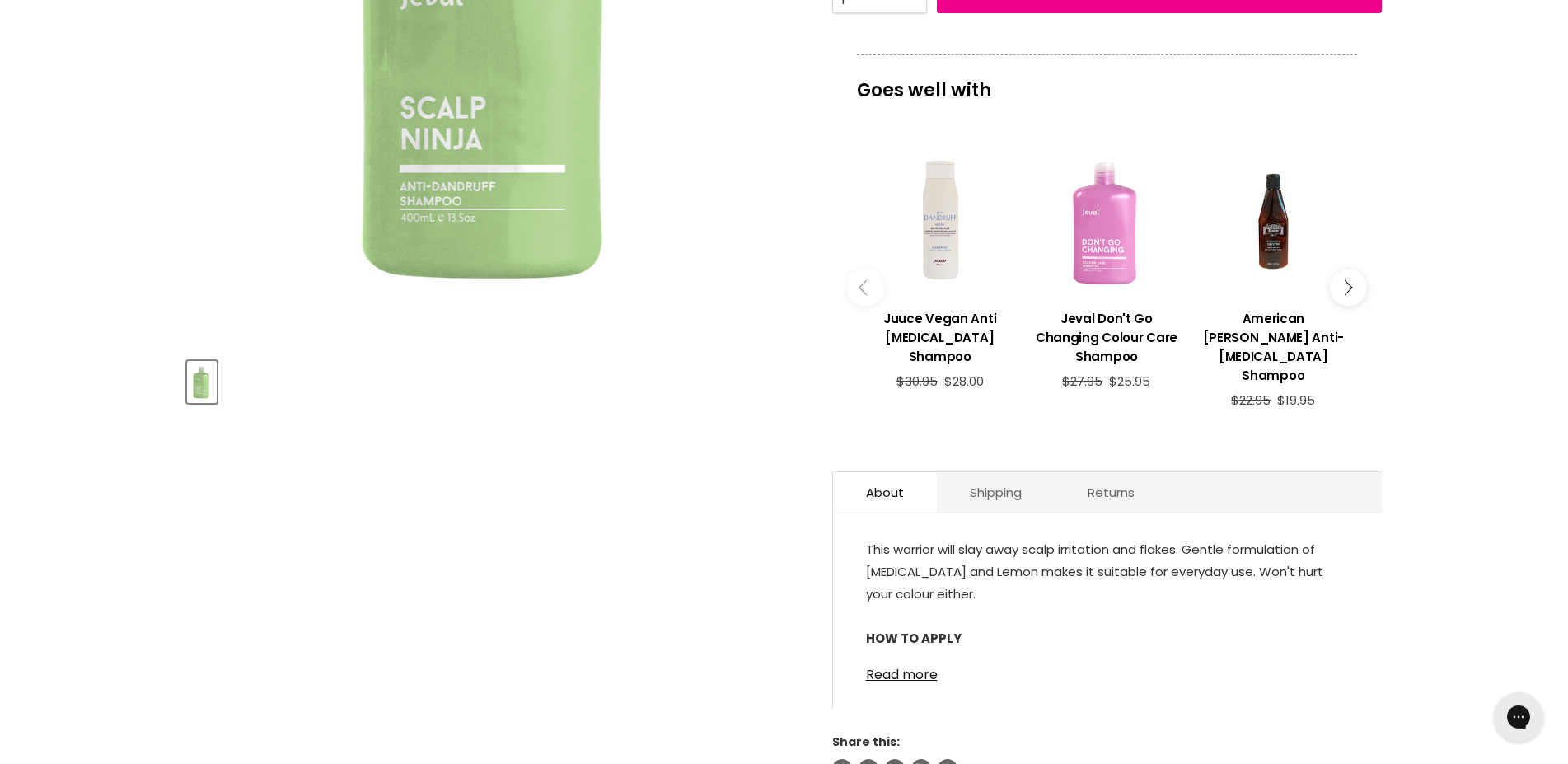
scroll to position [504, 0]
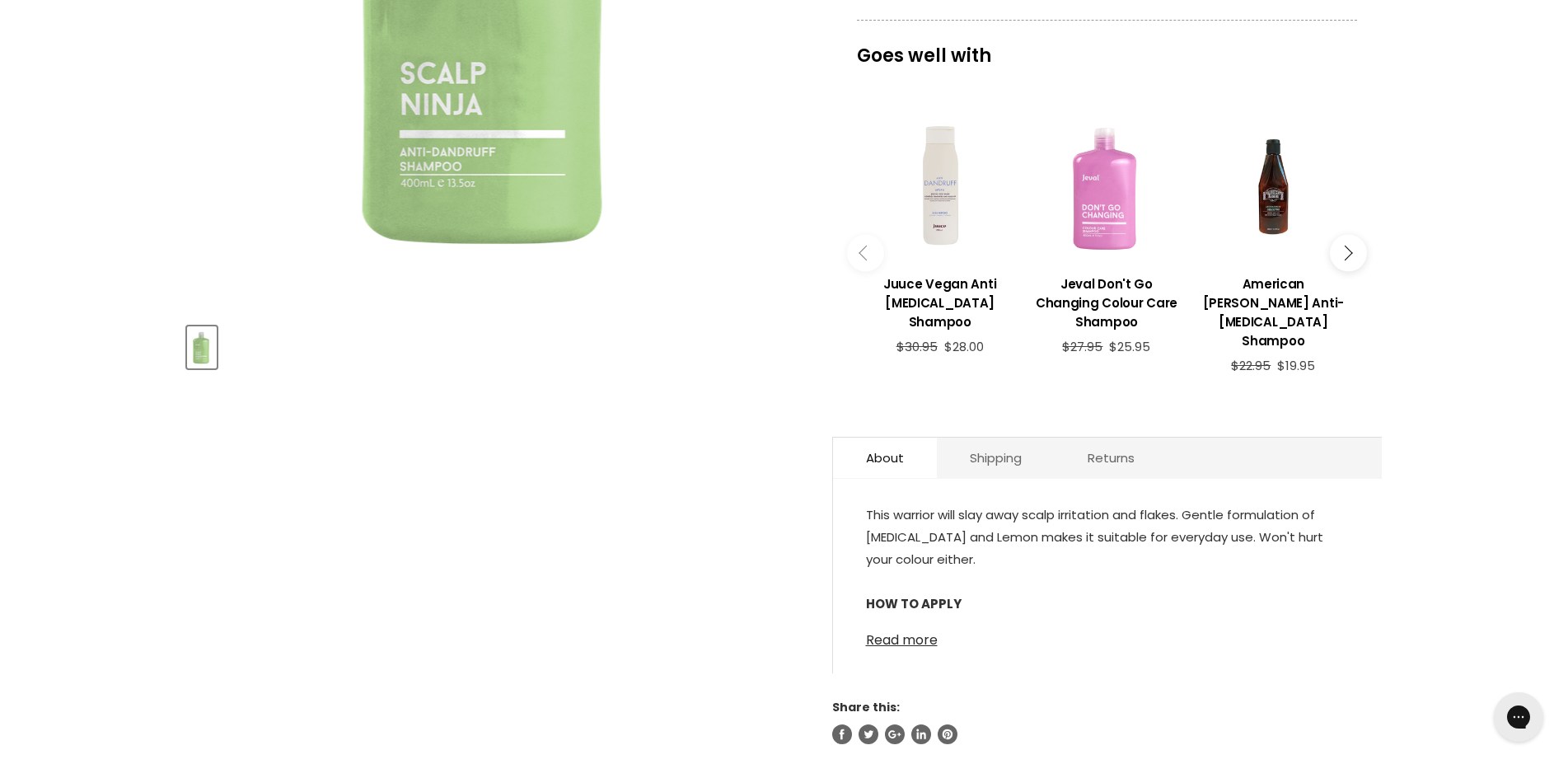
click at [891, 623] on link "Read more" at bounding box center [1108, 635] width 483 height 24
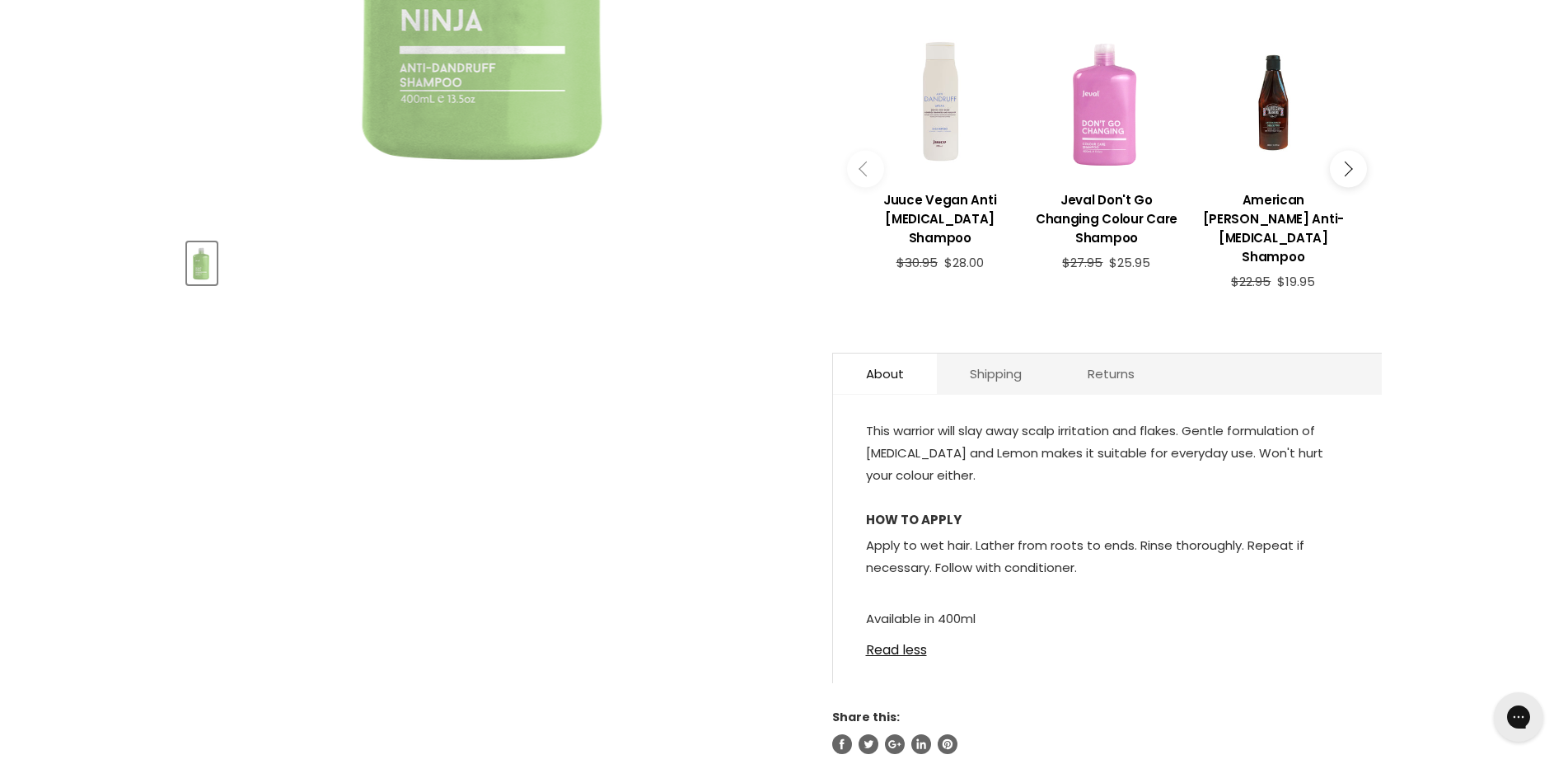
scroll to position [168, 0]
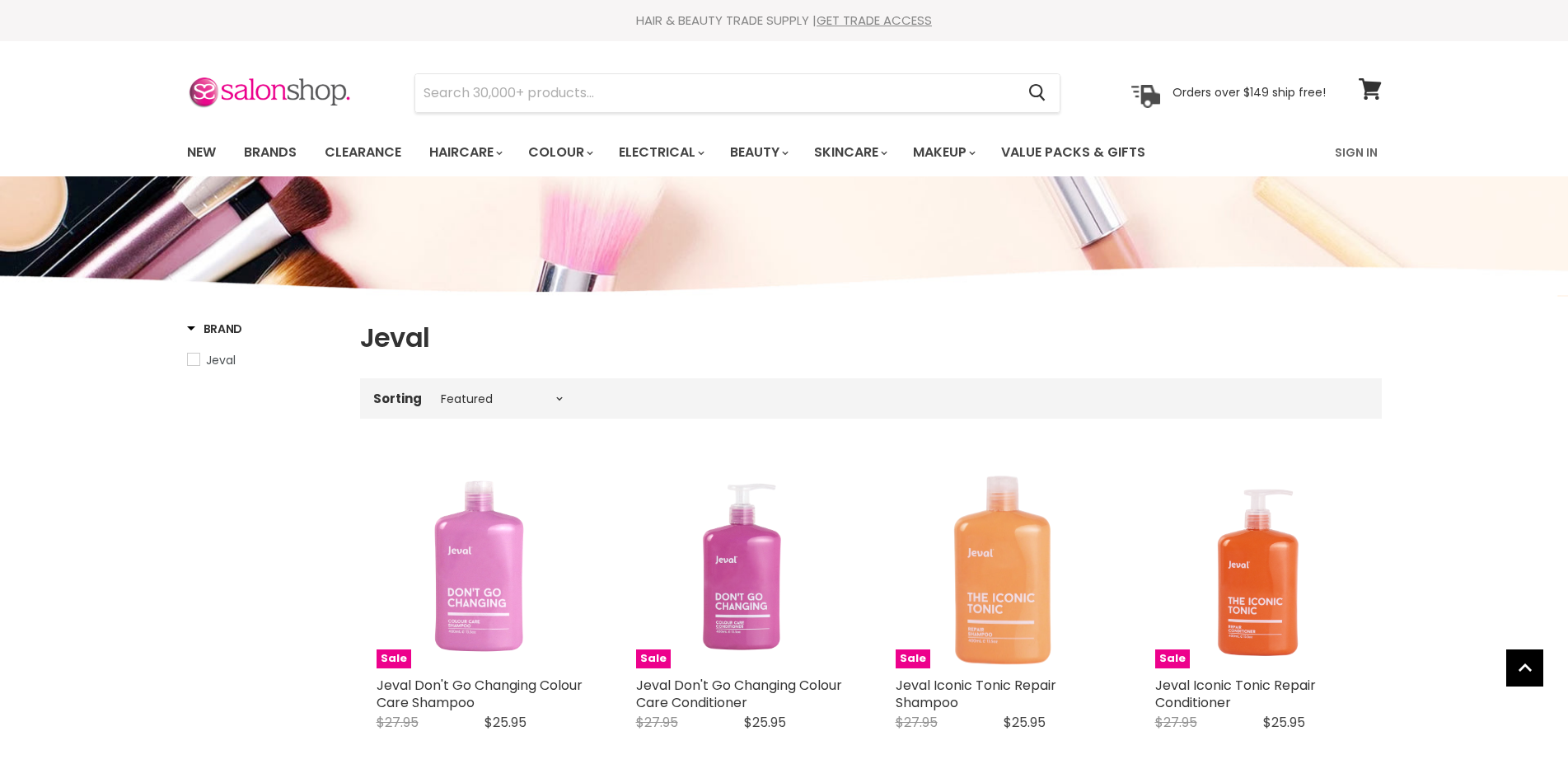
select select "manual"
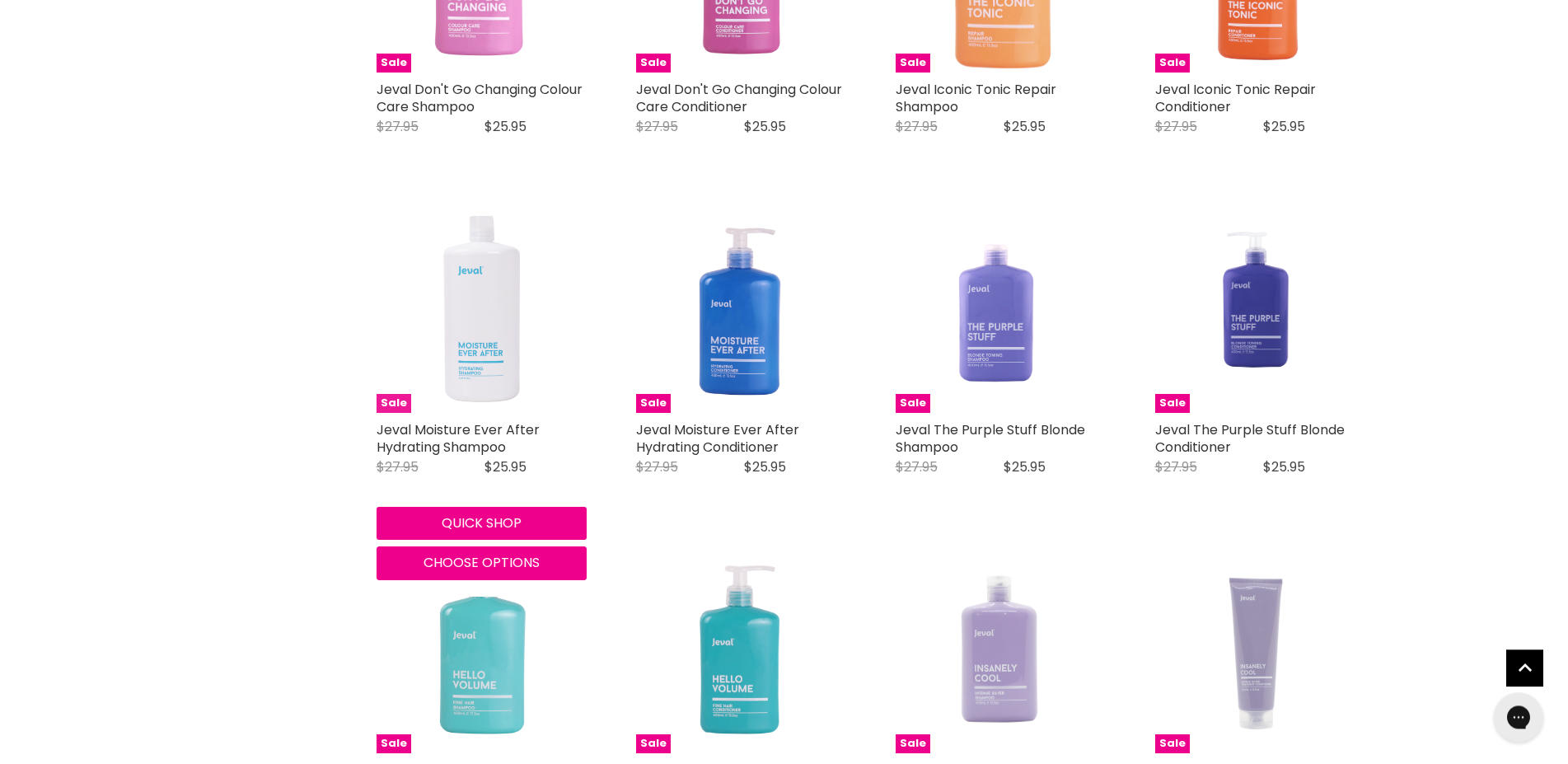
scroll to position [537, 0]
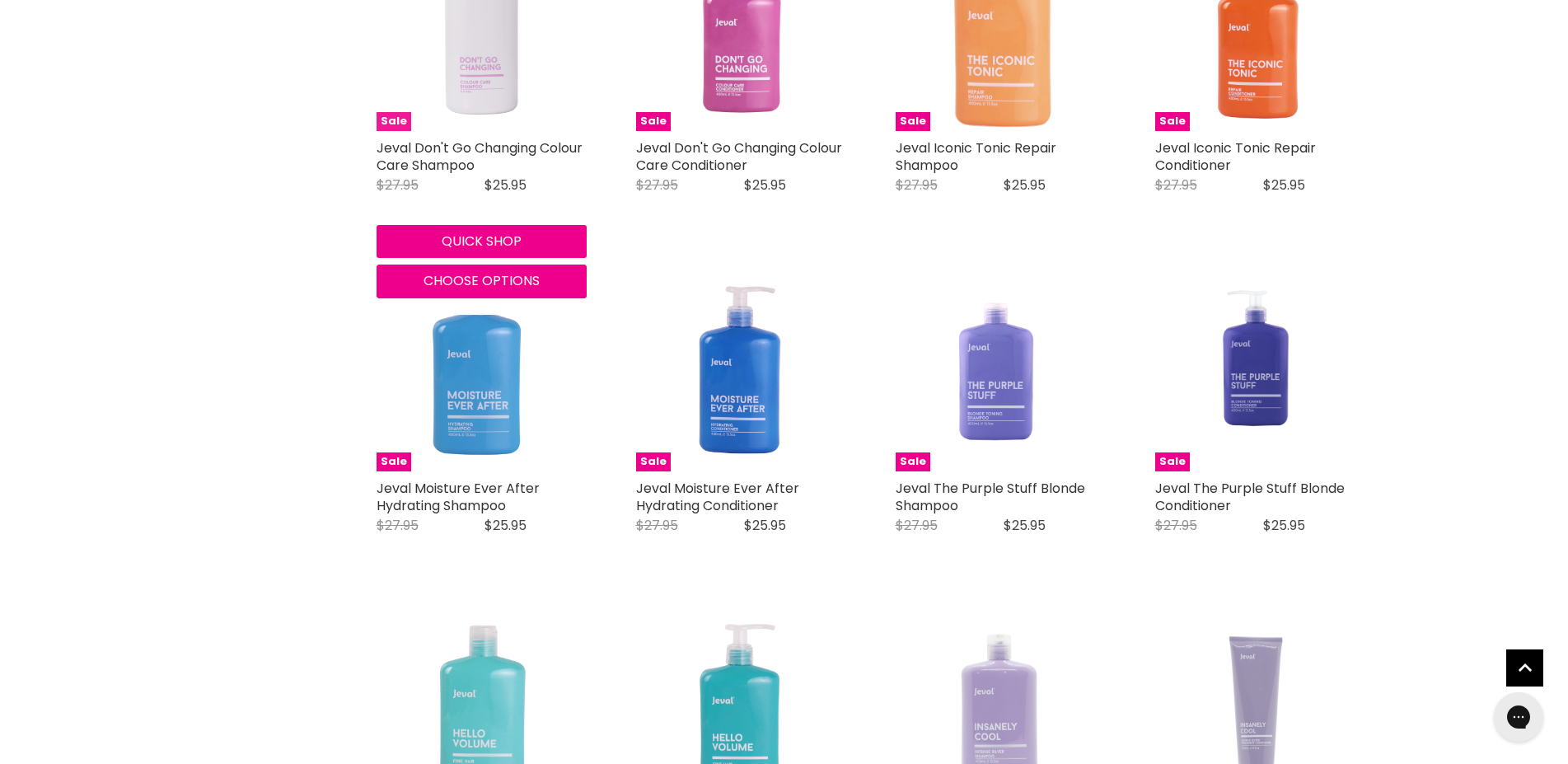
click at [476, 91] on img "Main content" at bounding box center [481, 26] width 117 height 210
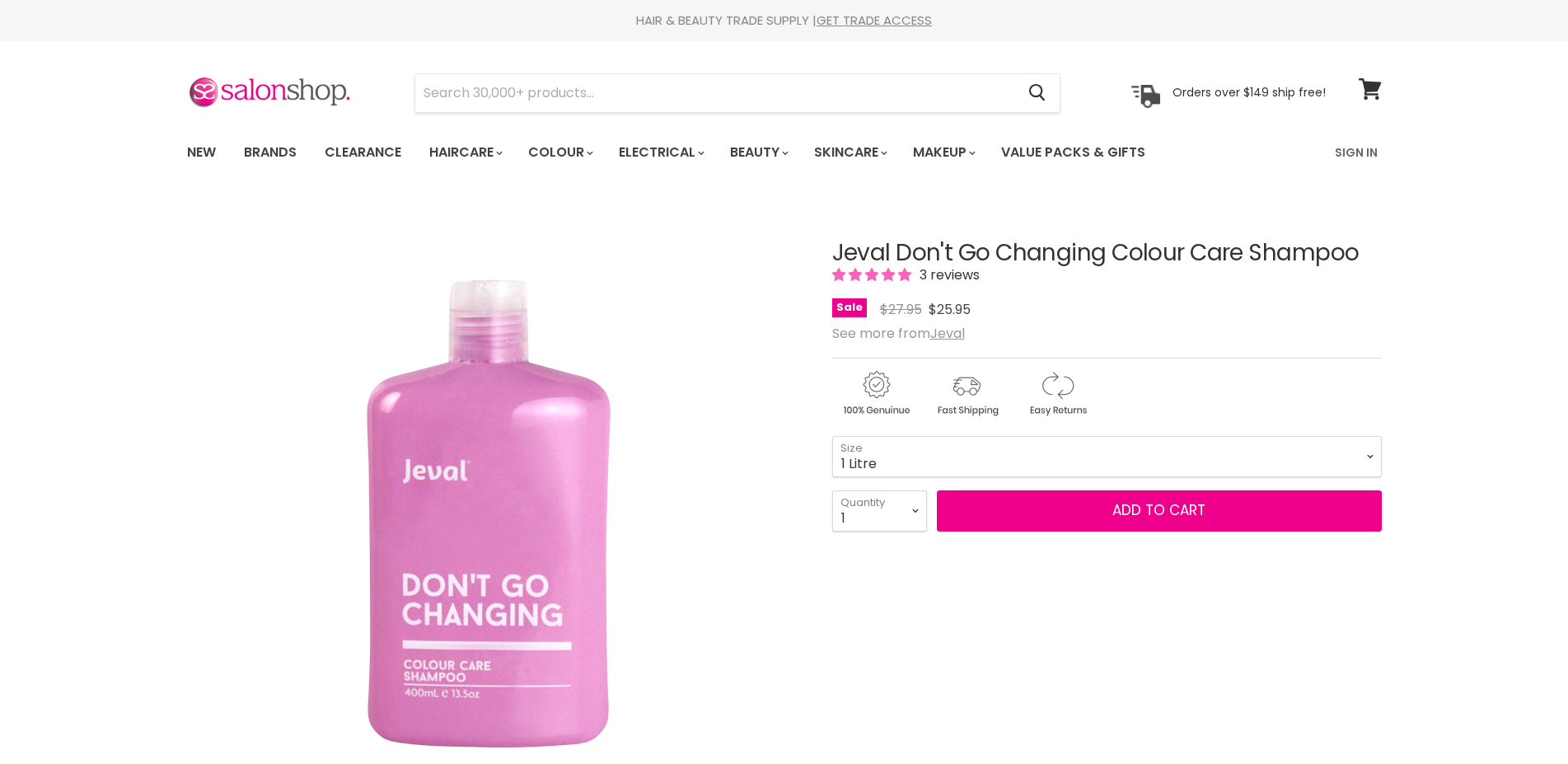
click option "1 Litre" at bounding box center [0, 0] width 0 height 0
select select "1 Litre"
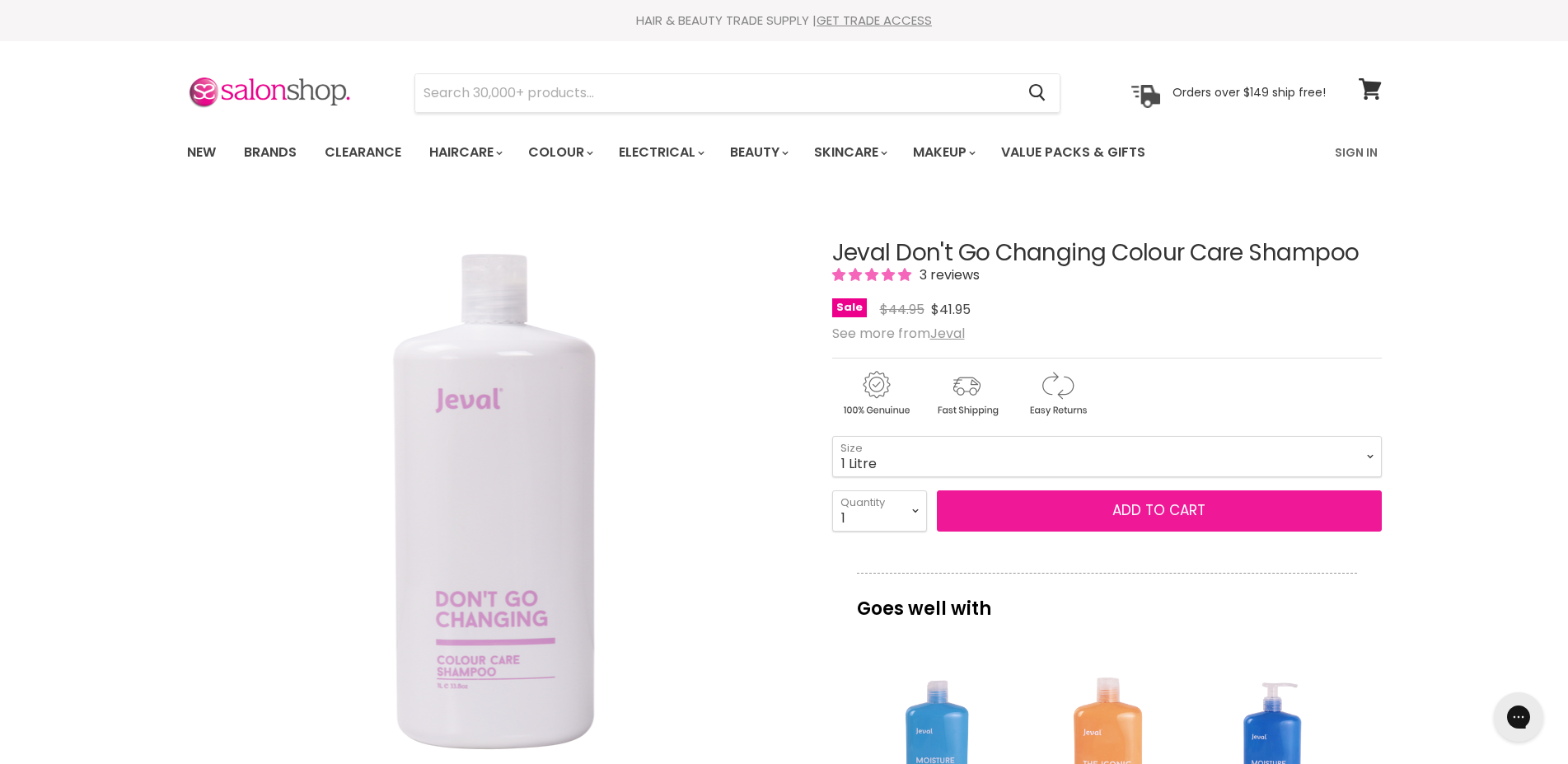
click at [1125, 508] on button "Add to cart" at bounding box center [1160, 511] width 445 height 41
click at [1157, 513] on button "Add to cart" at bounding box center [1160, 511] width 445 height 41
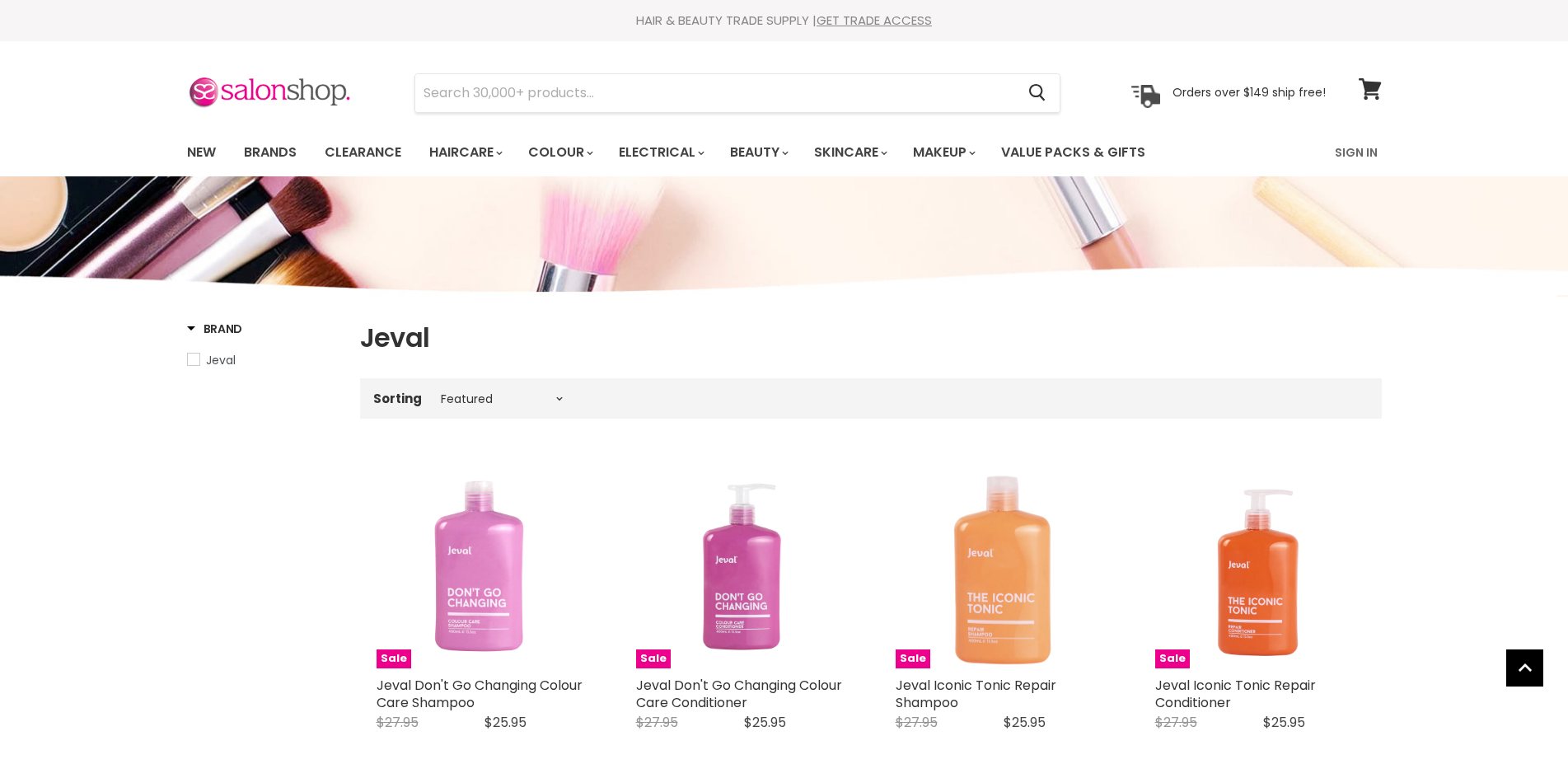
select select "manual"
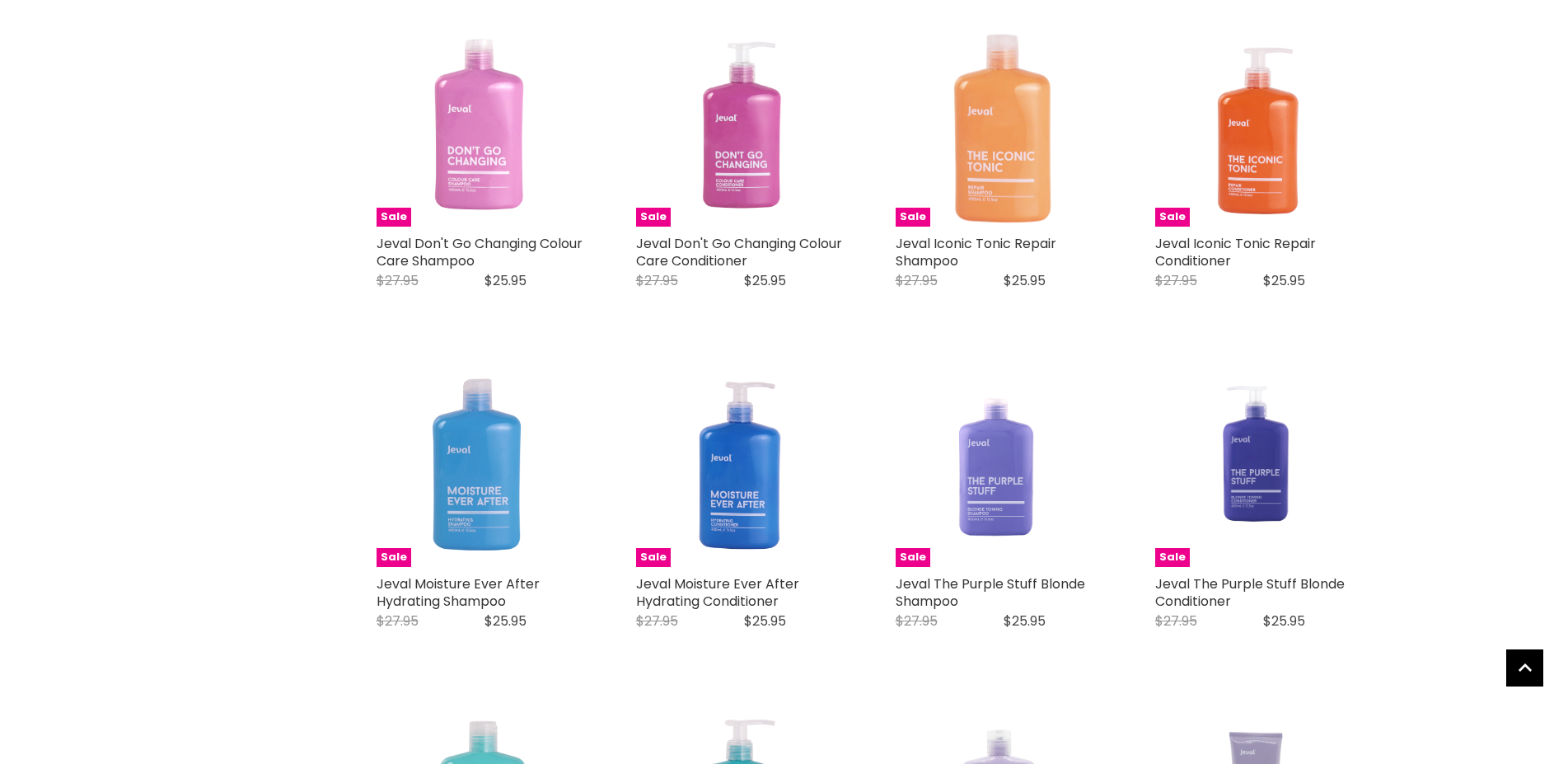
click at [756, 161] on img "Main content" at bounding box center [741, 122] width 123 height 210
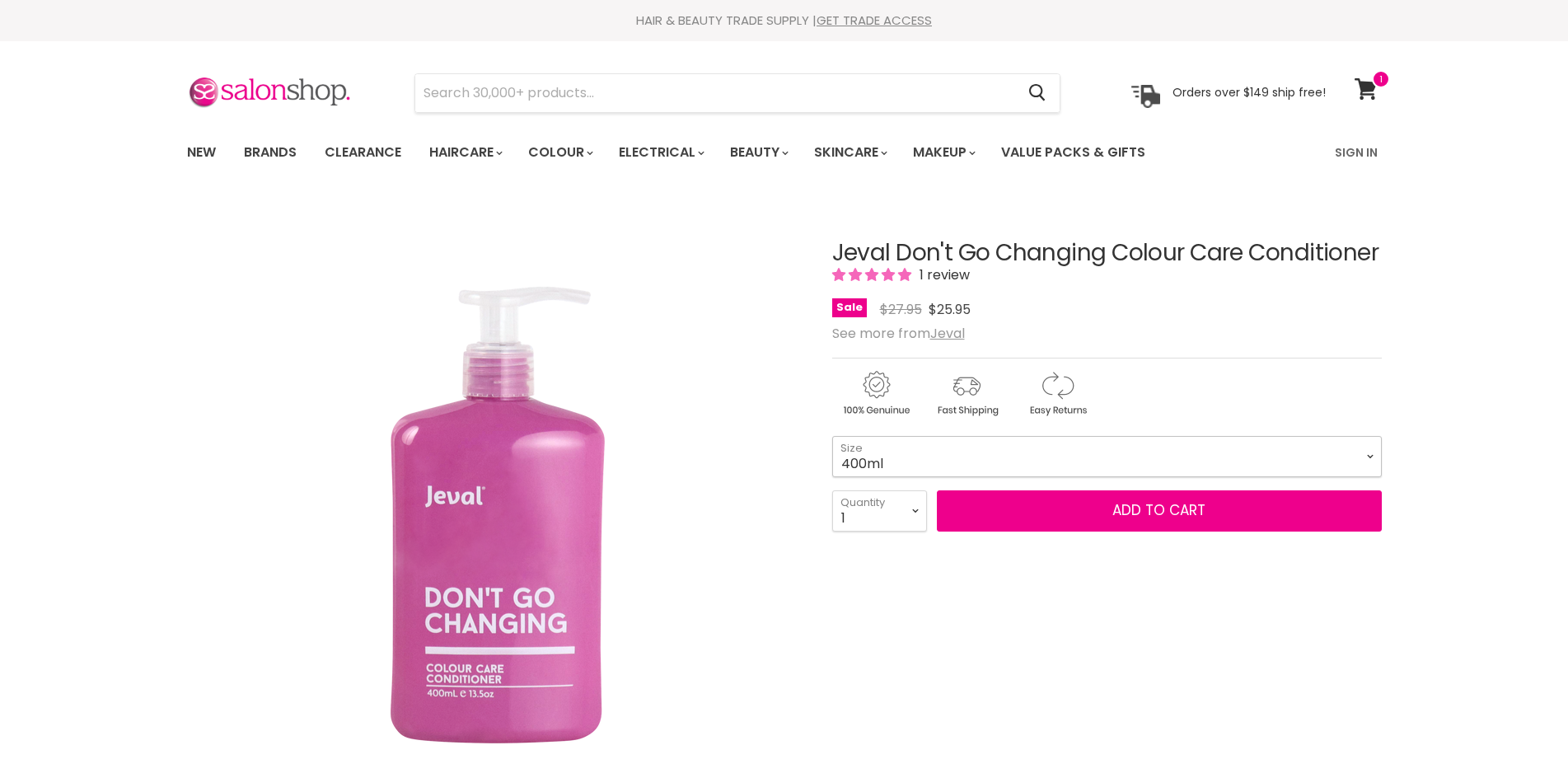
click at [833, 436] on select "400ml 1 Litre" at bounding box center [1108, 456] width 550 height 41
click at [1087, 532] on div "1 2 3 4 5 6 7 8 9 10+ Quantity 1 Quantity Add to cart" at bounding box center [1108, 511] width 550 height 41
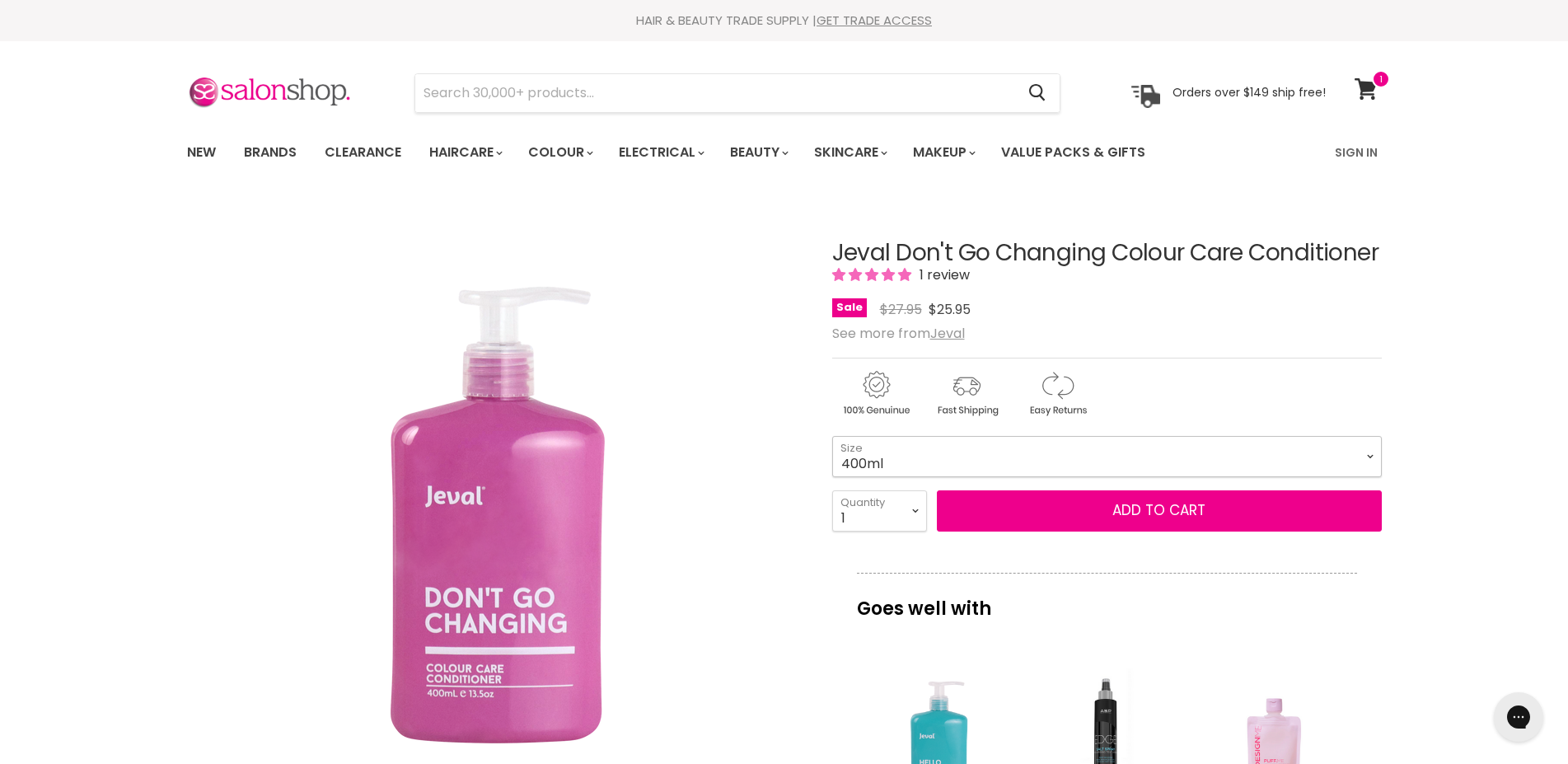
click at [833, 436] on select "400ml 1 Litre" at bounding box center [1108, 456] width 550 height 41
click option "1 Litre" at bounding box center [0, 0] width 0 height 0
select select "1 Litre"
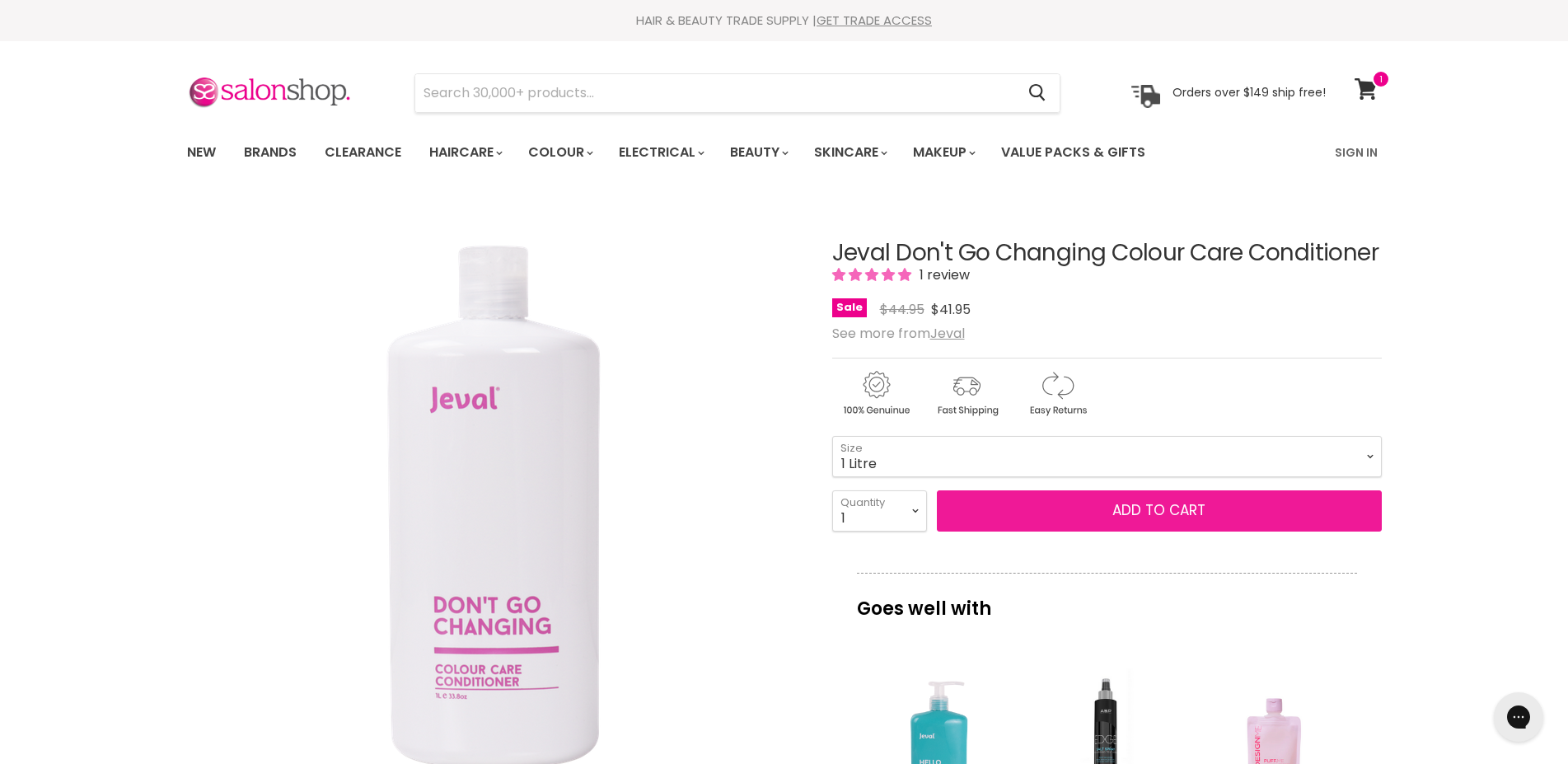
click at [1078, 519] on button "Add to cart" at bounding box center [1160, 511] width 445 height 41
click at [1185, 512] on button "Add to cart" at bounding box center [1160, 511] width 445 height 41
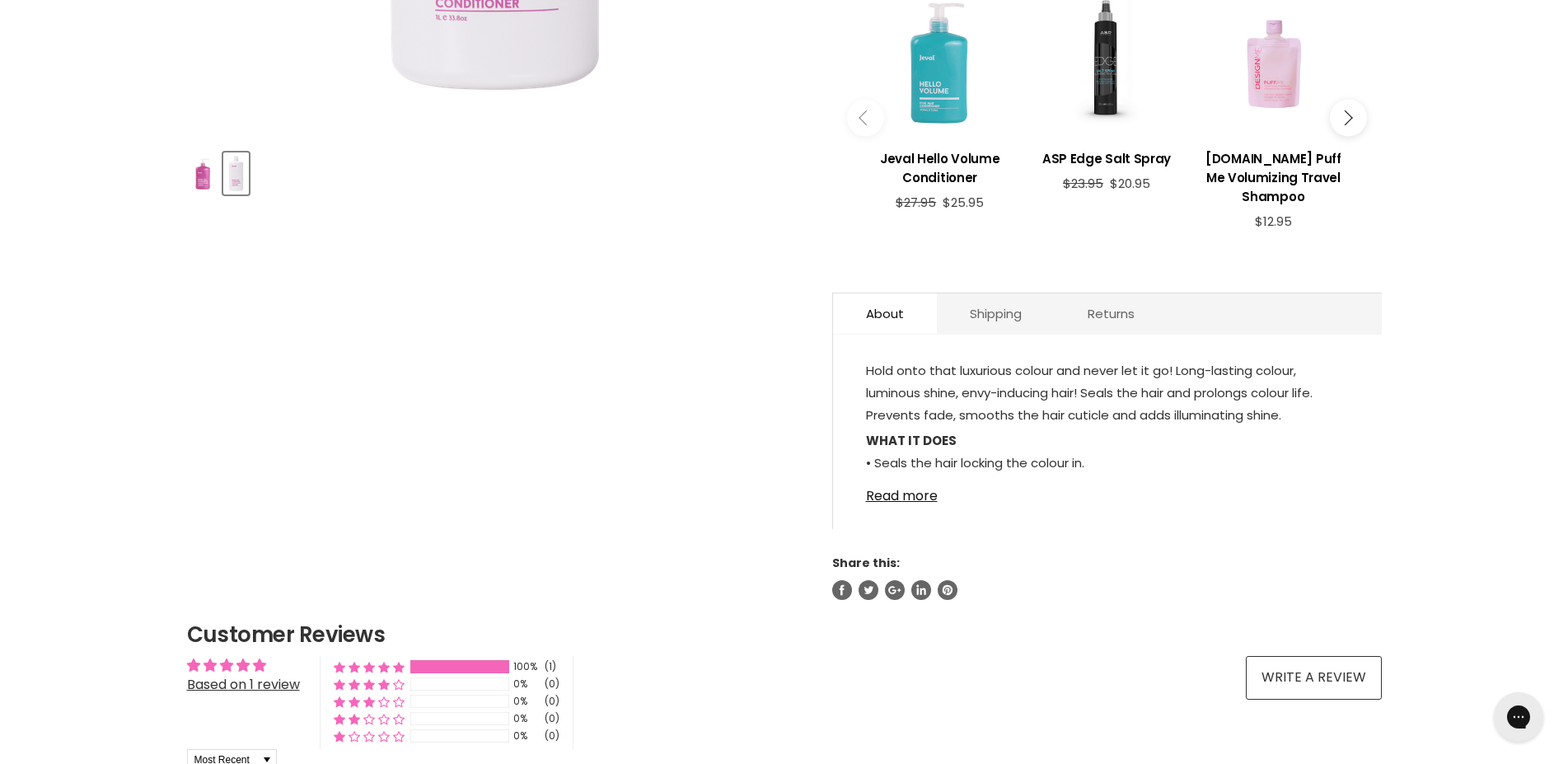
scroll to position [504, 0]
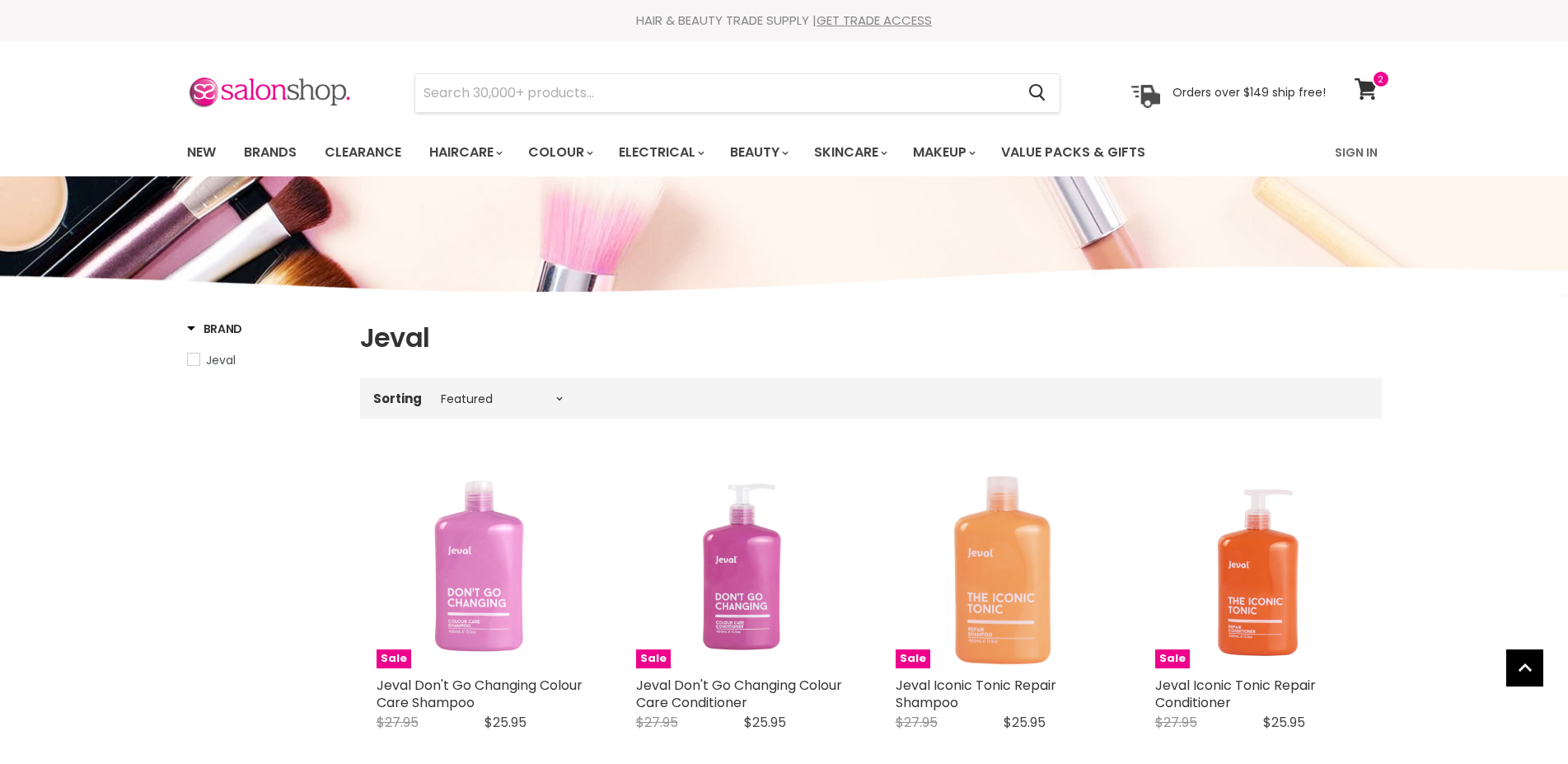
select select "manual"
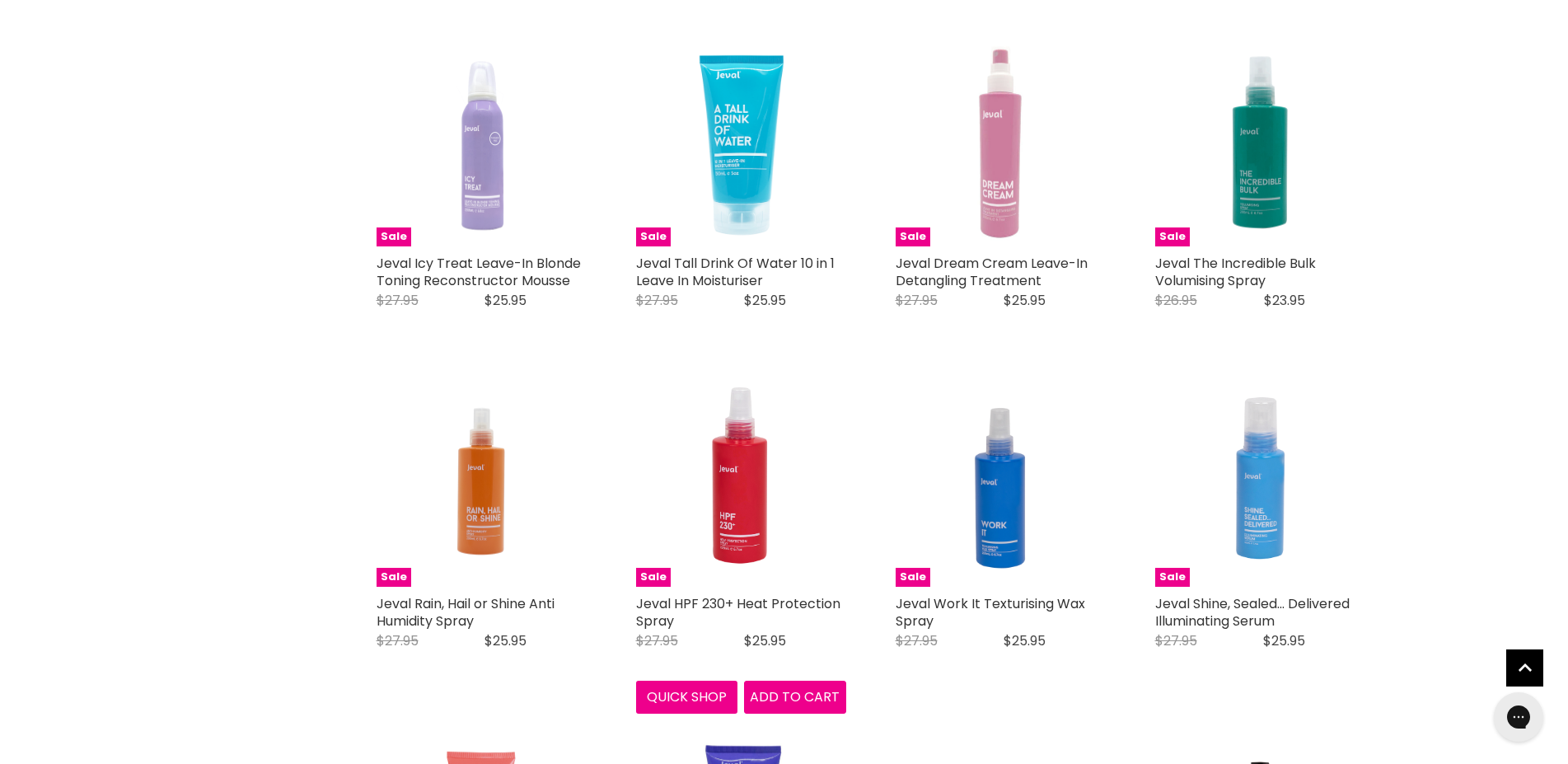
scroll to position [2628, 0]
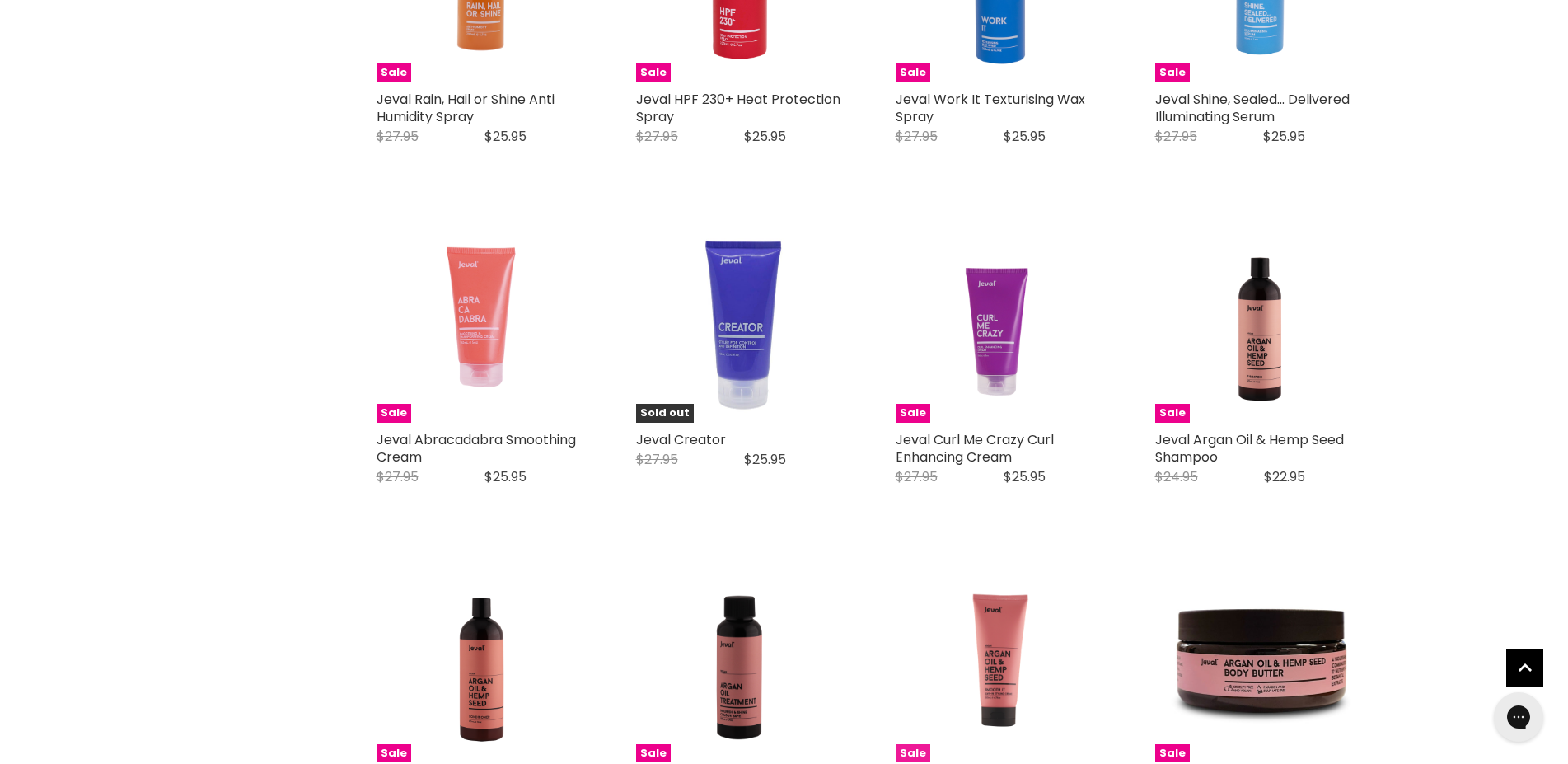
click at [997, 629] on img "Main content" at bounding box center [1001, 657] width 168 height 210
